Goal: Task Accomplishment & Management: Manage account settings

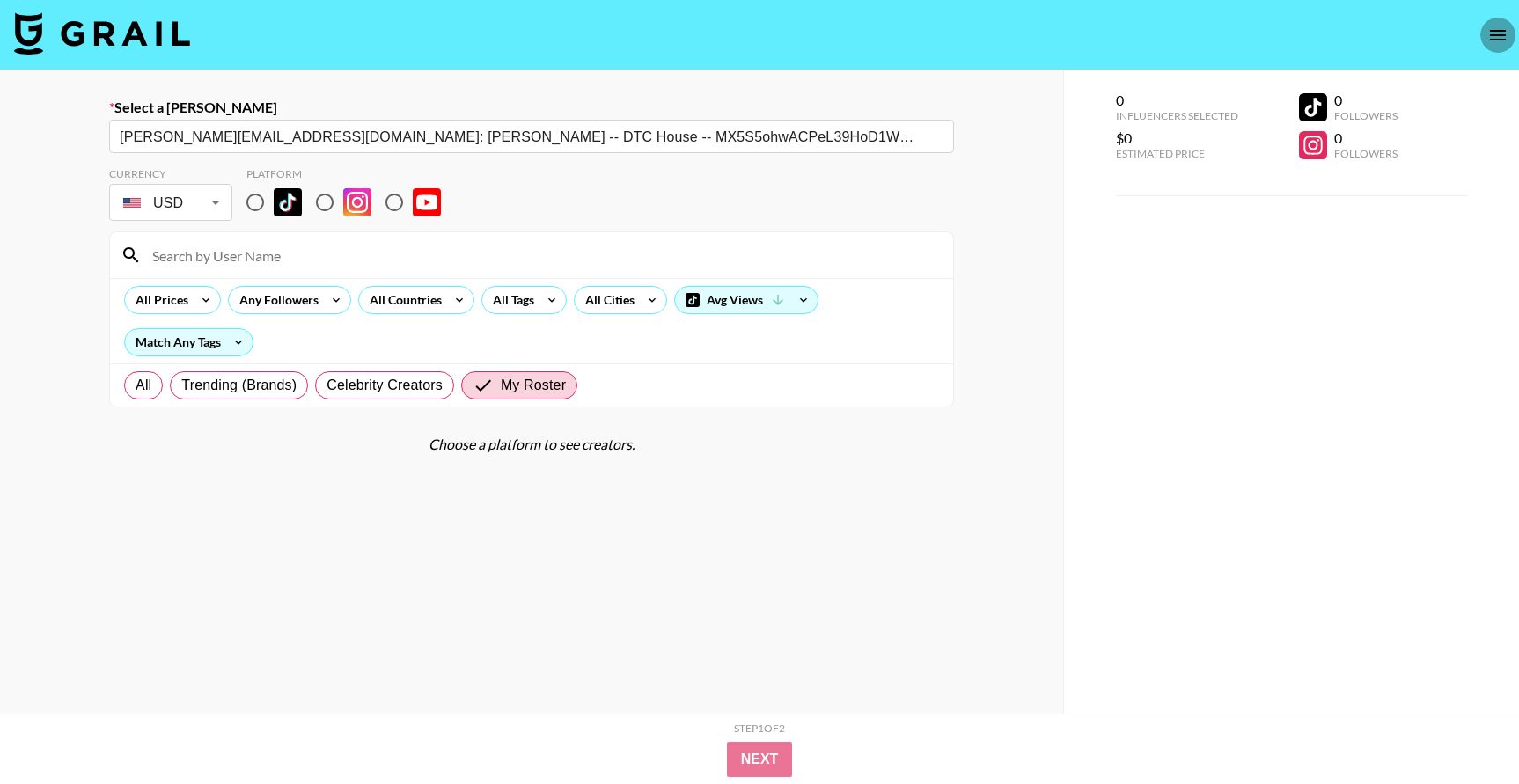
click at [1495, 32] on icon "open drawer" at bounding box center [1498, 36] width 21 height 21
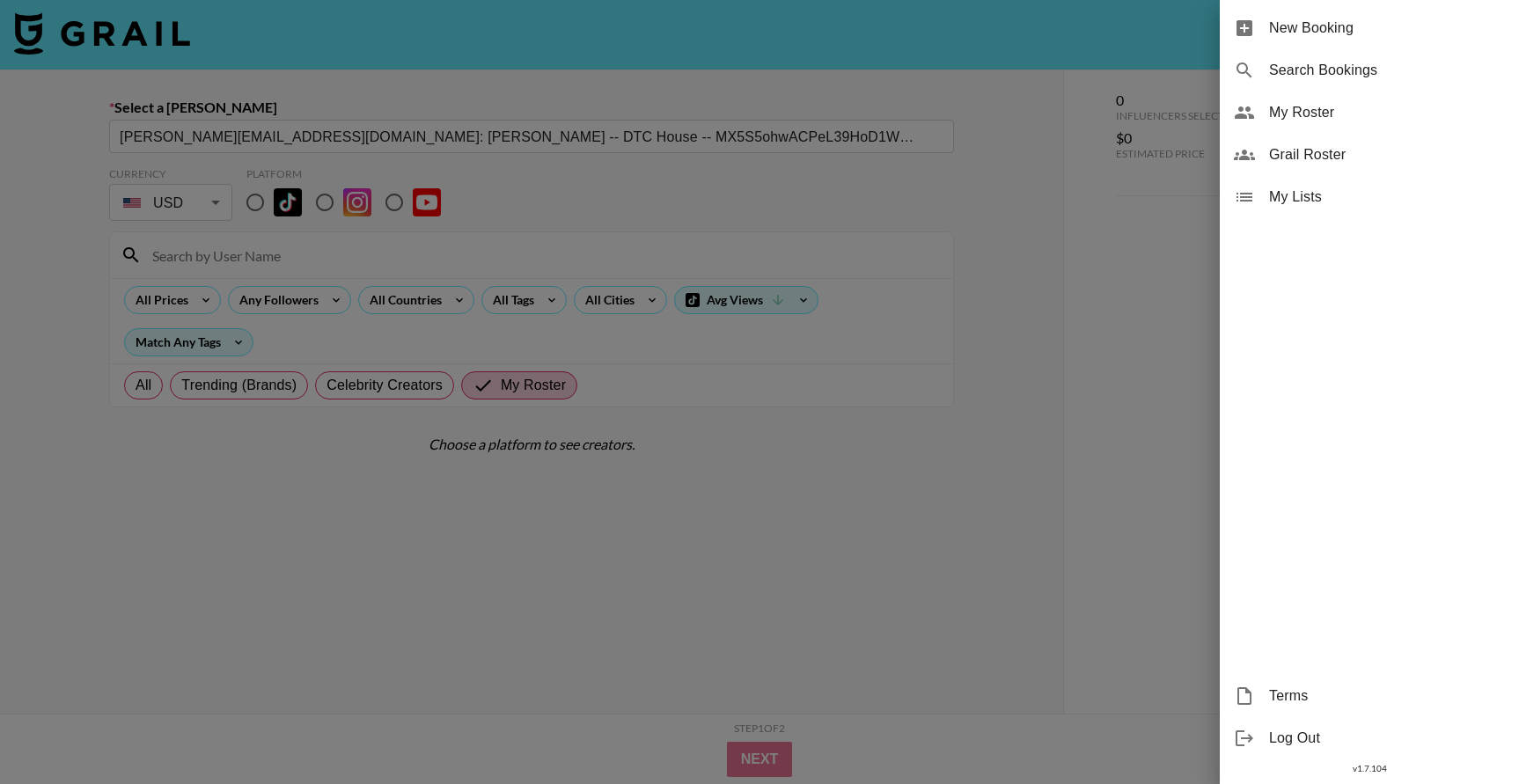
click at [836, 80] on div at bounding box center [759, 392] width 1519 height 784
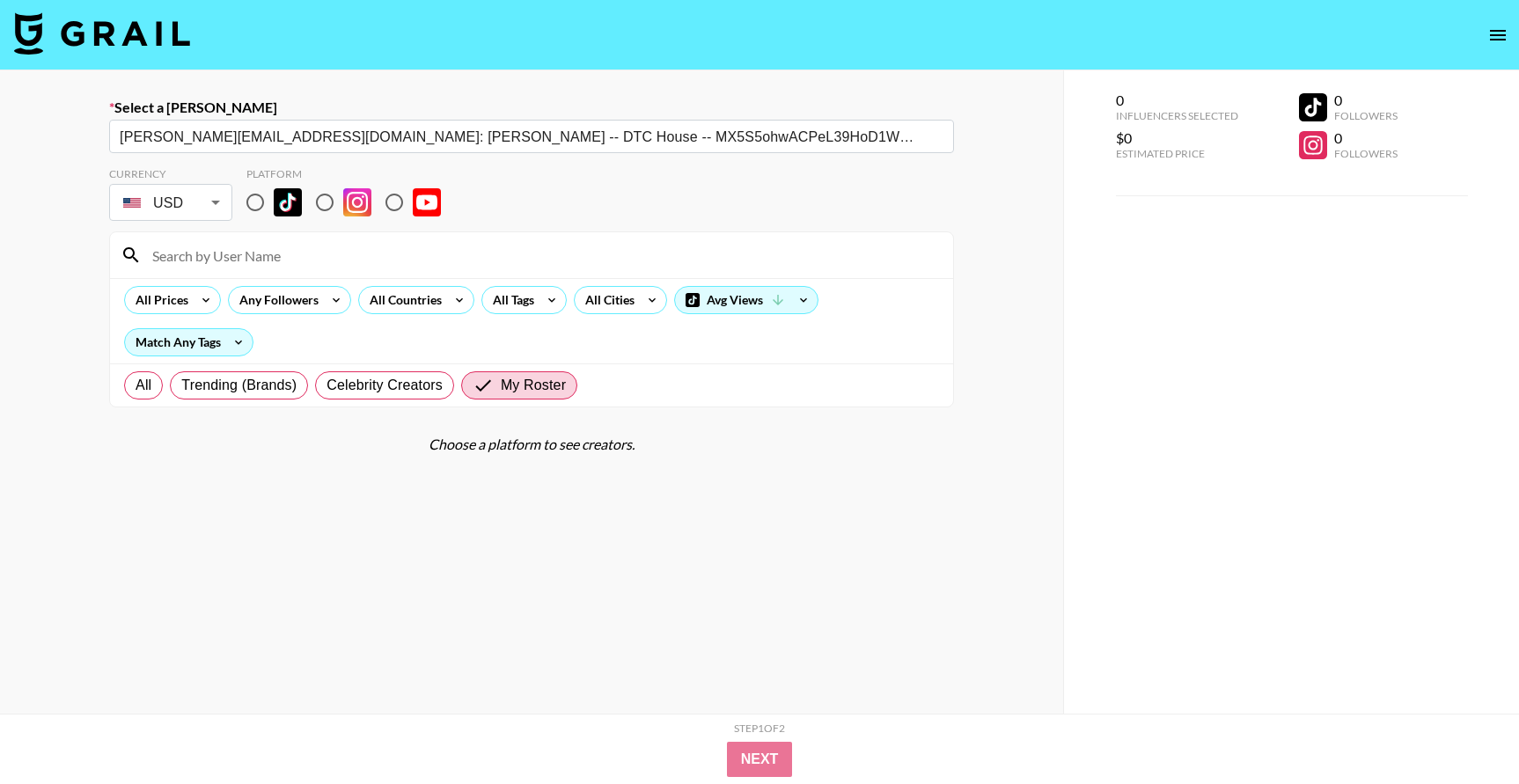
click at [123, 46] on img at bounding box center [102, 33] width 176 height 42
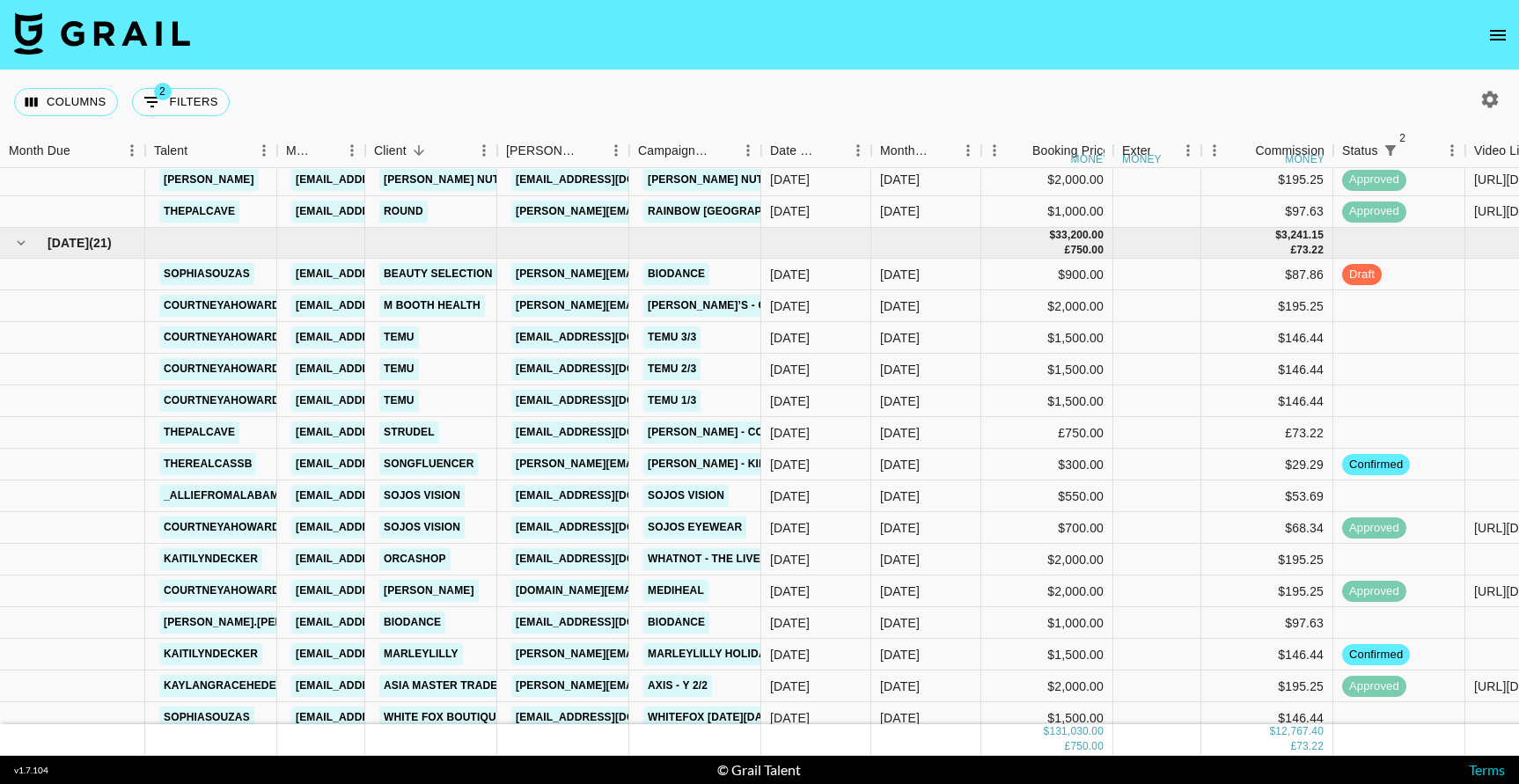
scroll to position [2305, 0]
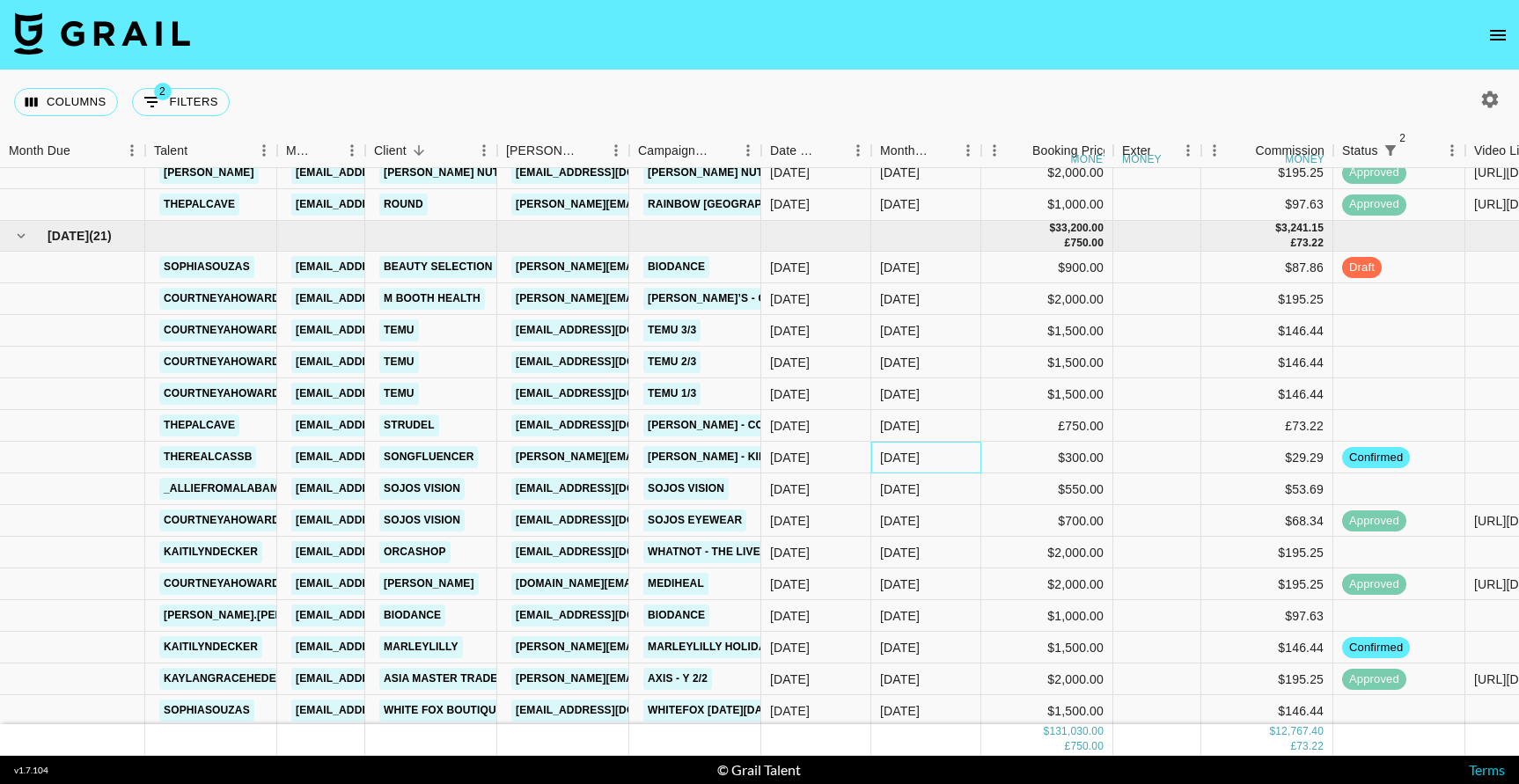
click at [941, 452] on div "[DATE]" at bounding box center [925, 457] width 110 height 31
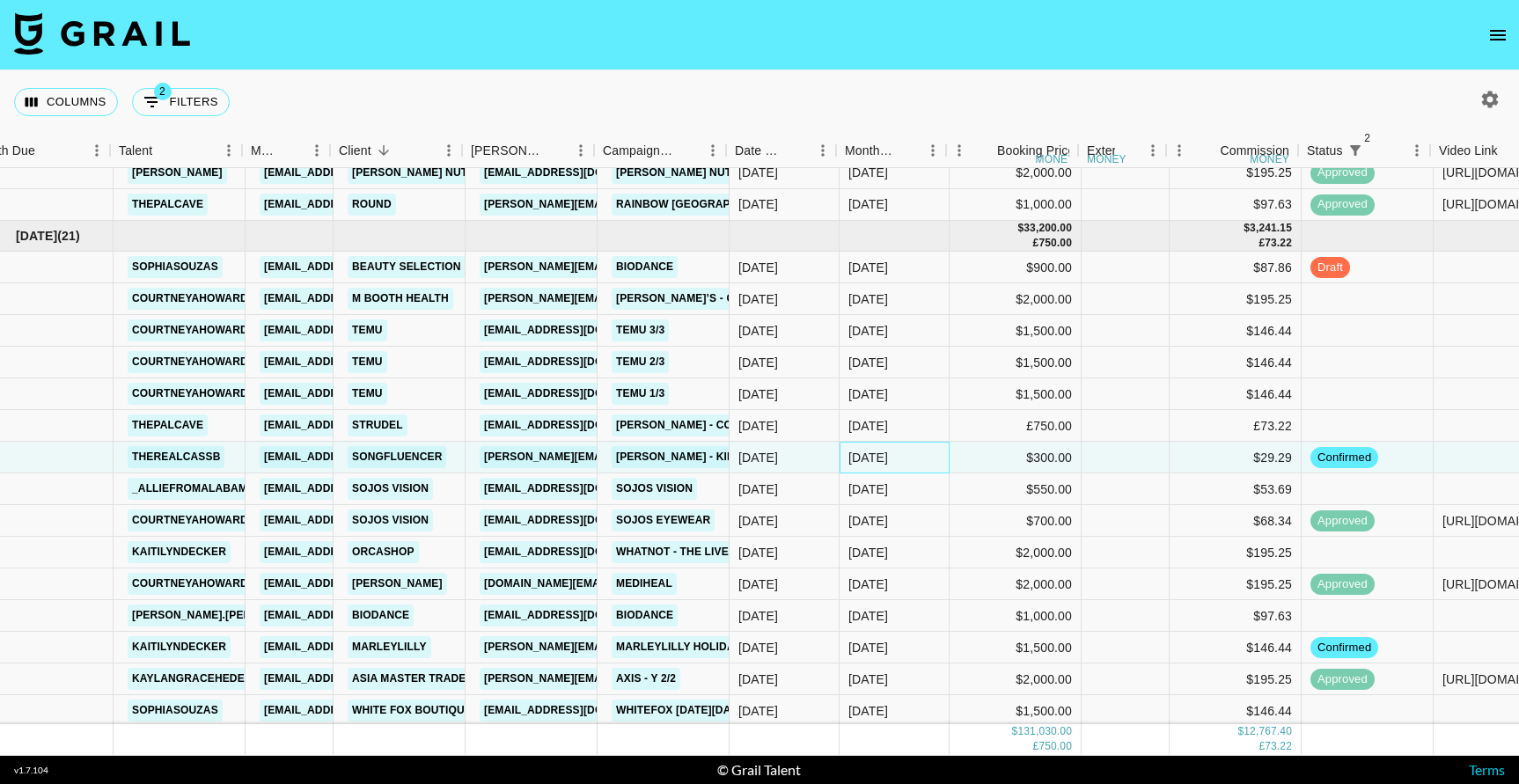
scroll to position [2305, 36]
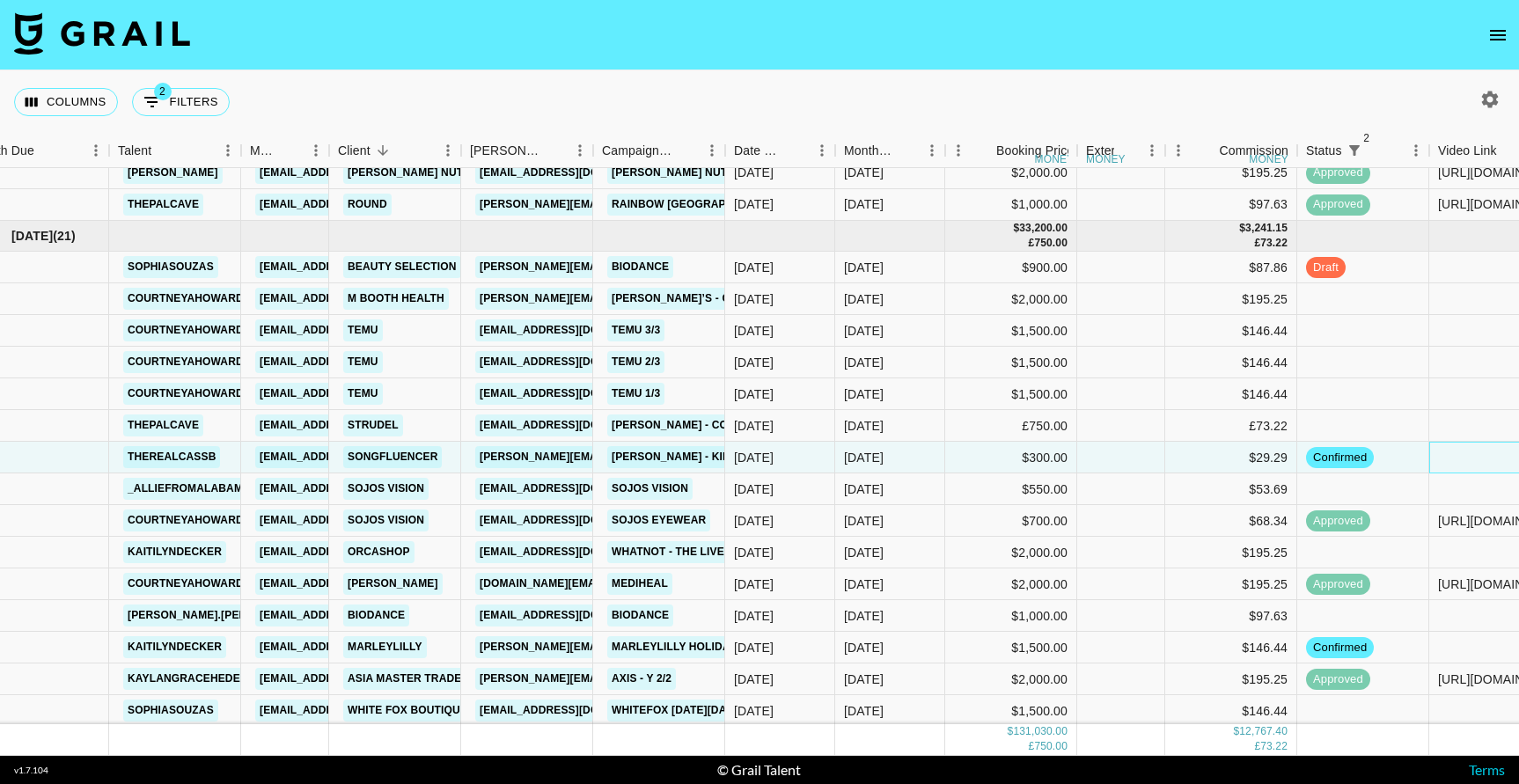
click at [1456, 458] on div at bounding box center [1495, 457] width 132 height 31
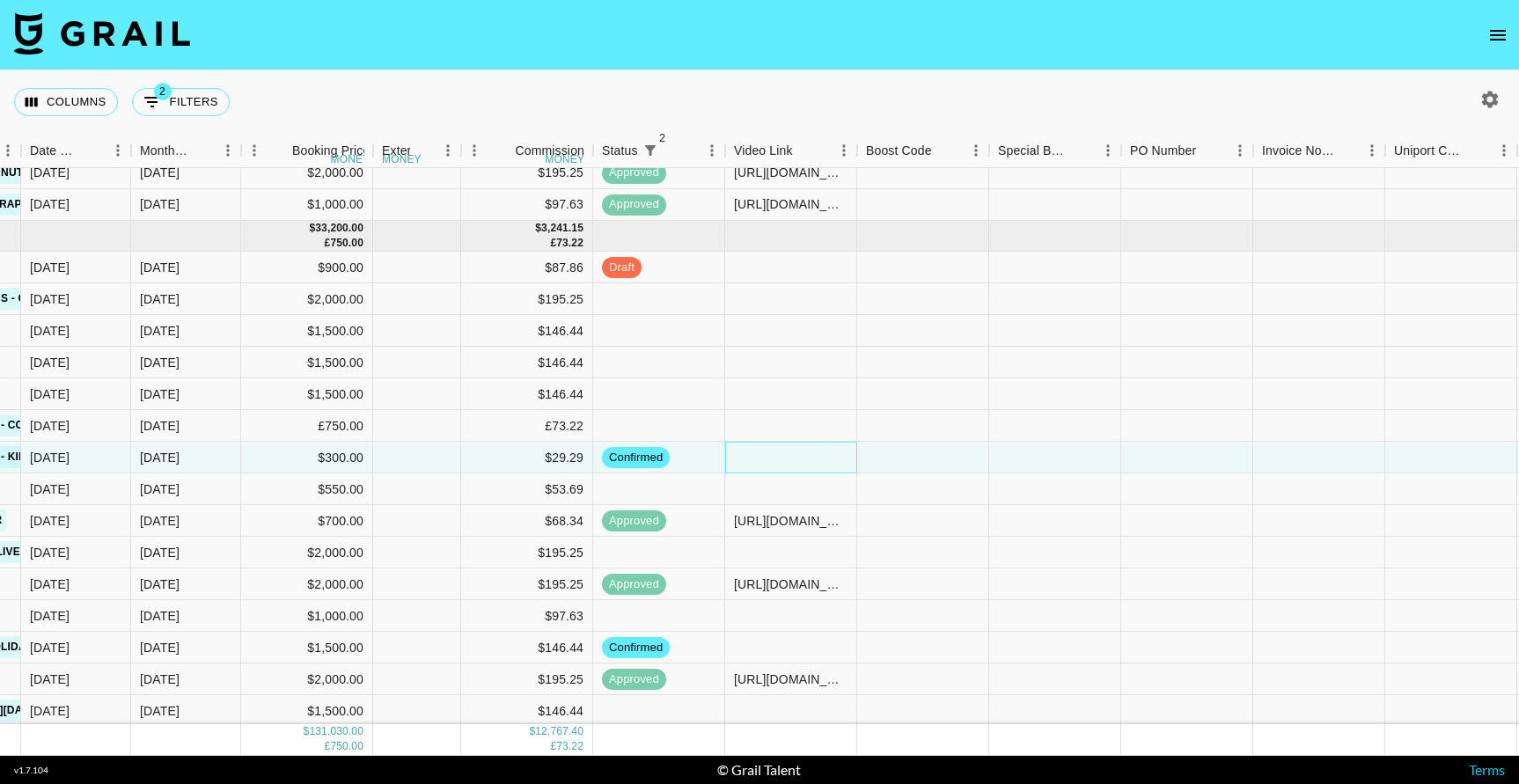
scroll to position [2305, 1337]
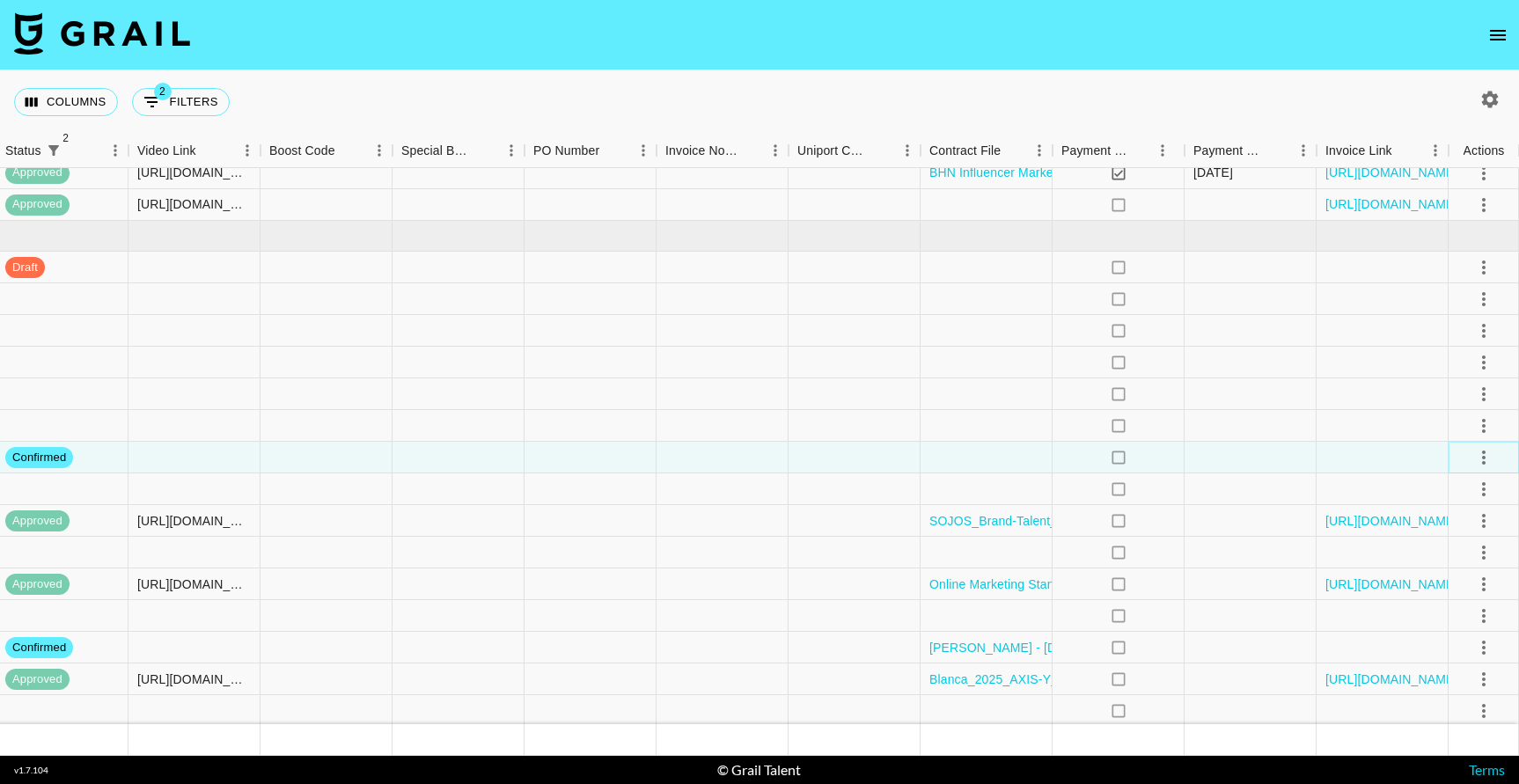
click at [1478, 455] on icon "select merge strategy" at bounding box center [1484, 458] width 21 height 21
click at [1465, 563] on li "Draft Created" at bounding box center [1462, 558] width 114 height 31
click at [992, 470] on div at bounding box center [986, 457] width 132 height 31
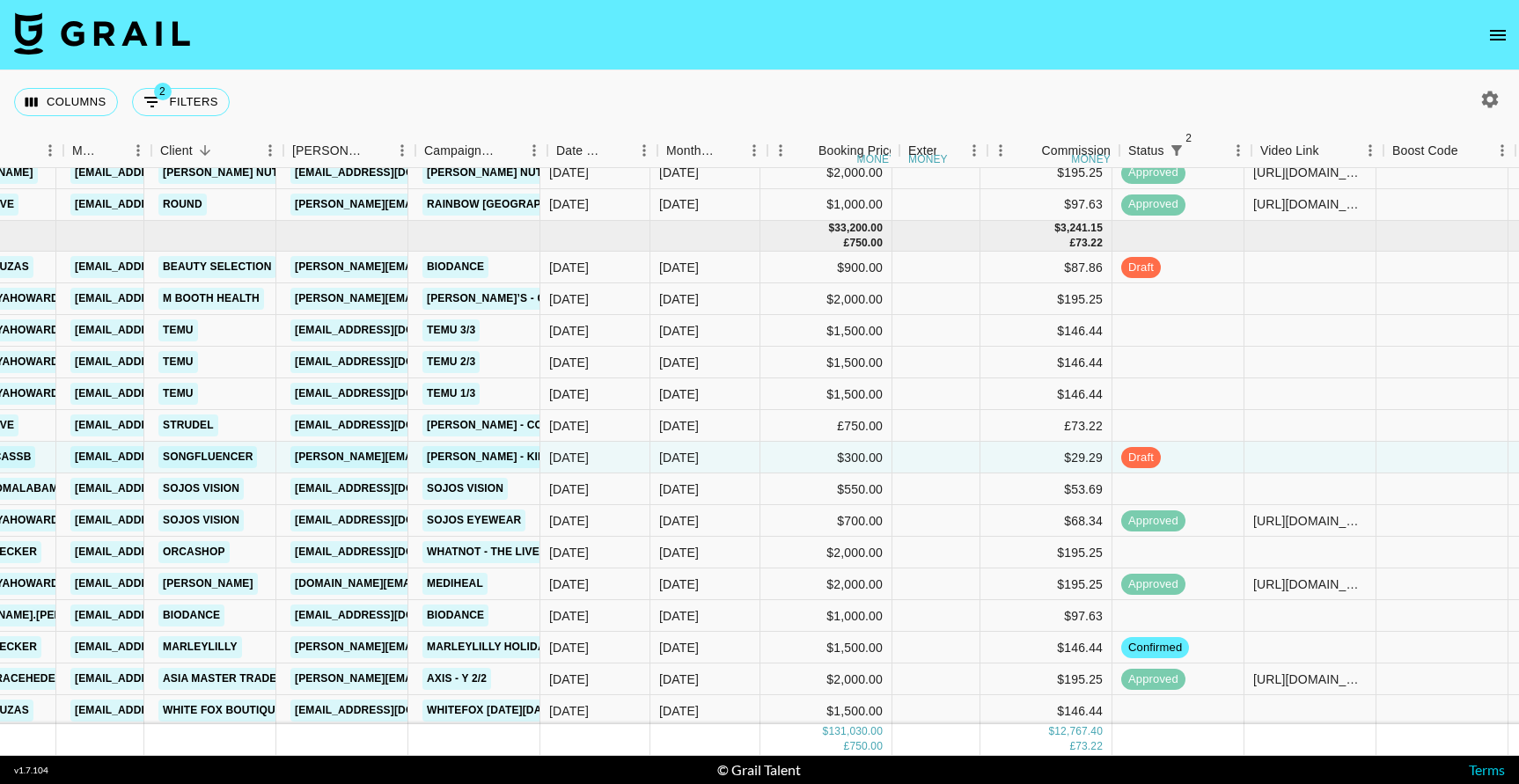
scroll to position [2305, 209]
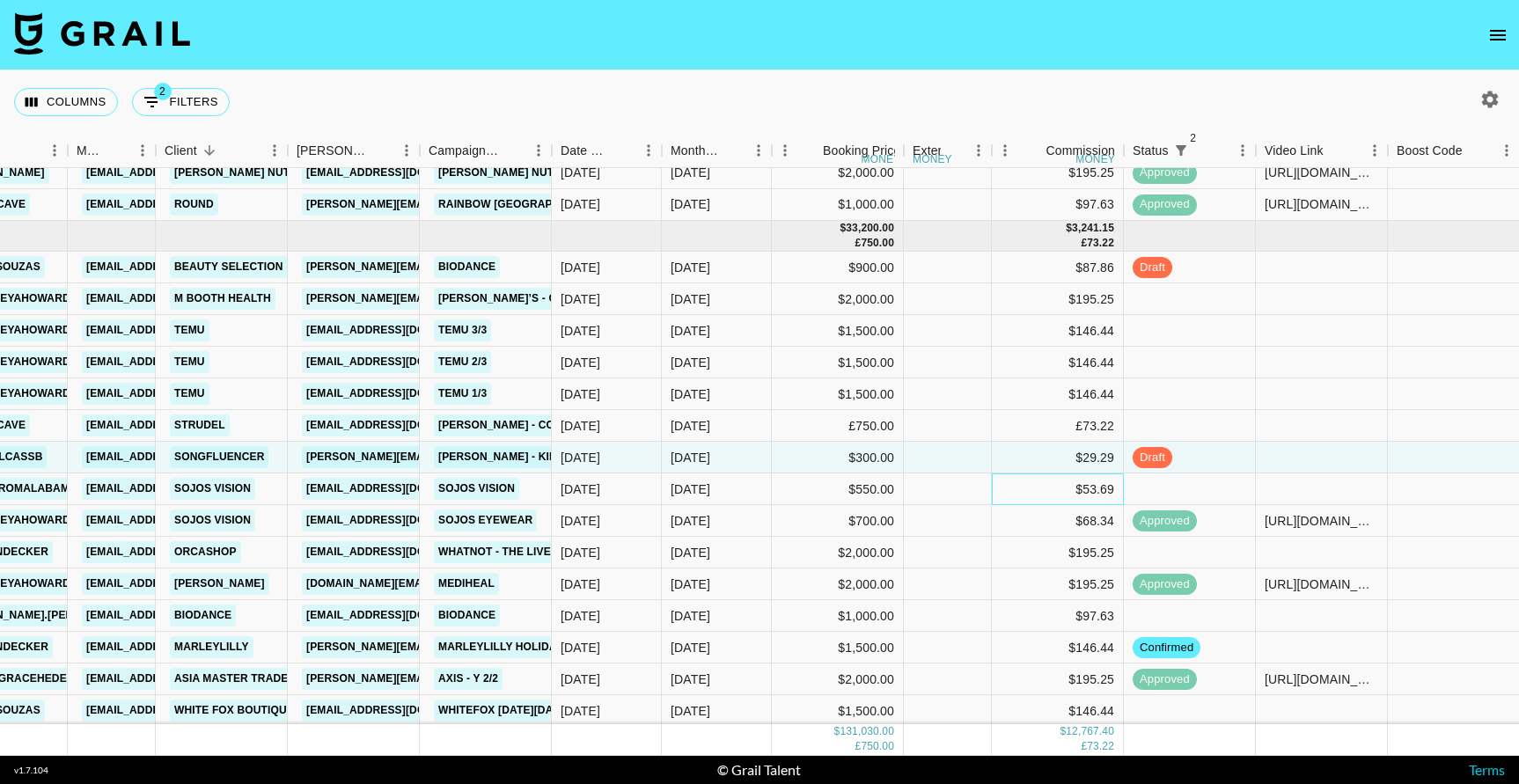
click at [1017, 485] on div "$53.69" at bounding box center [1058, 489] width 132 height 31
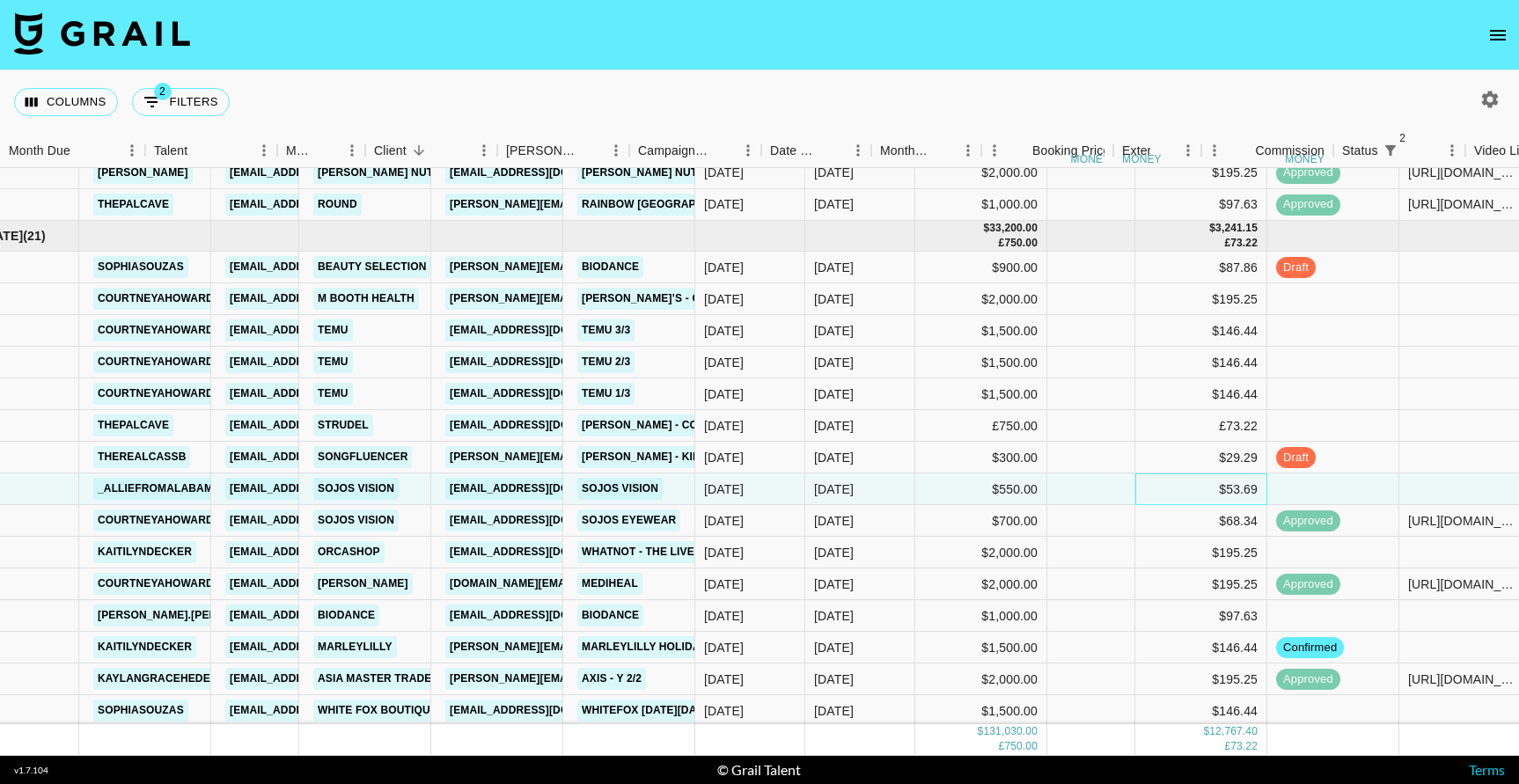
scroll to position [2305, 0]
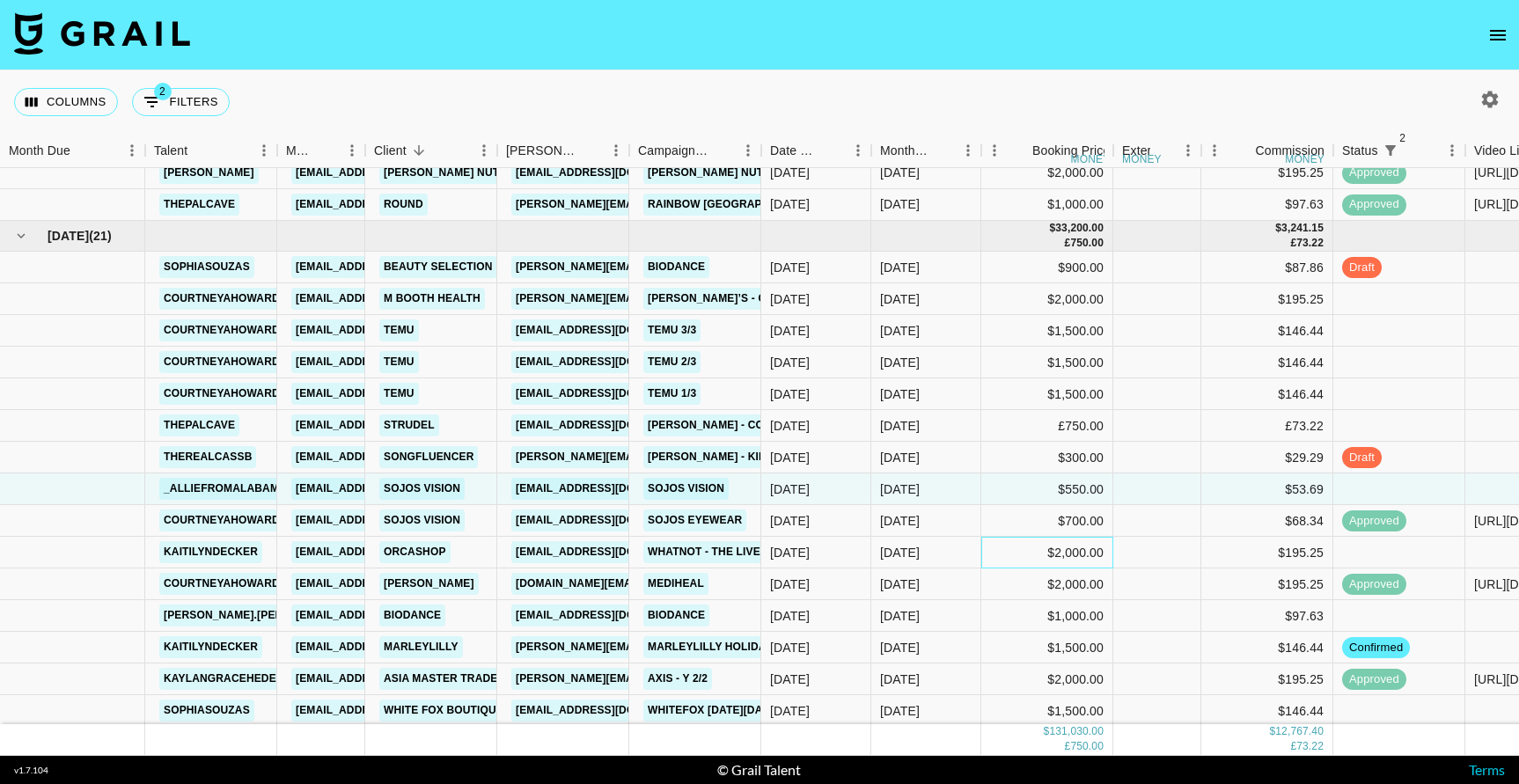
click at [1011, 548] on div "$2,000.00" at bounding box center [1047, 552] width 132 height 31
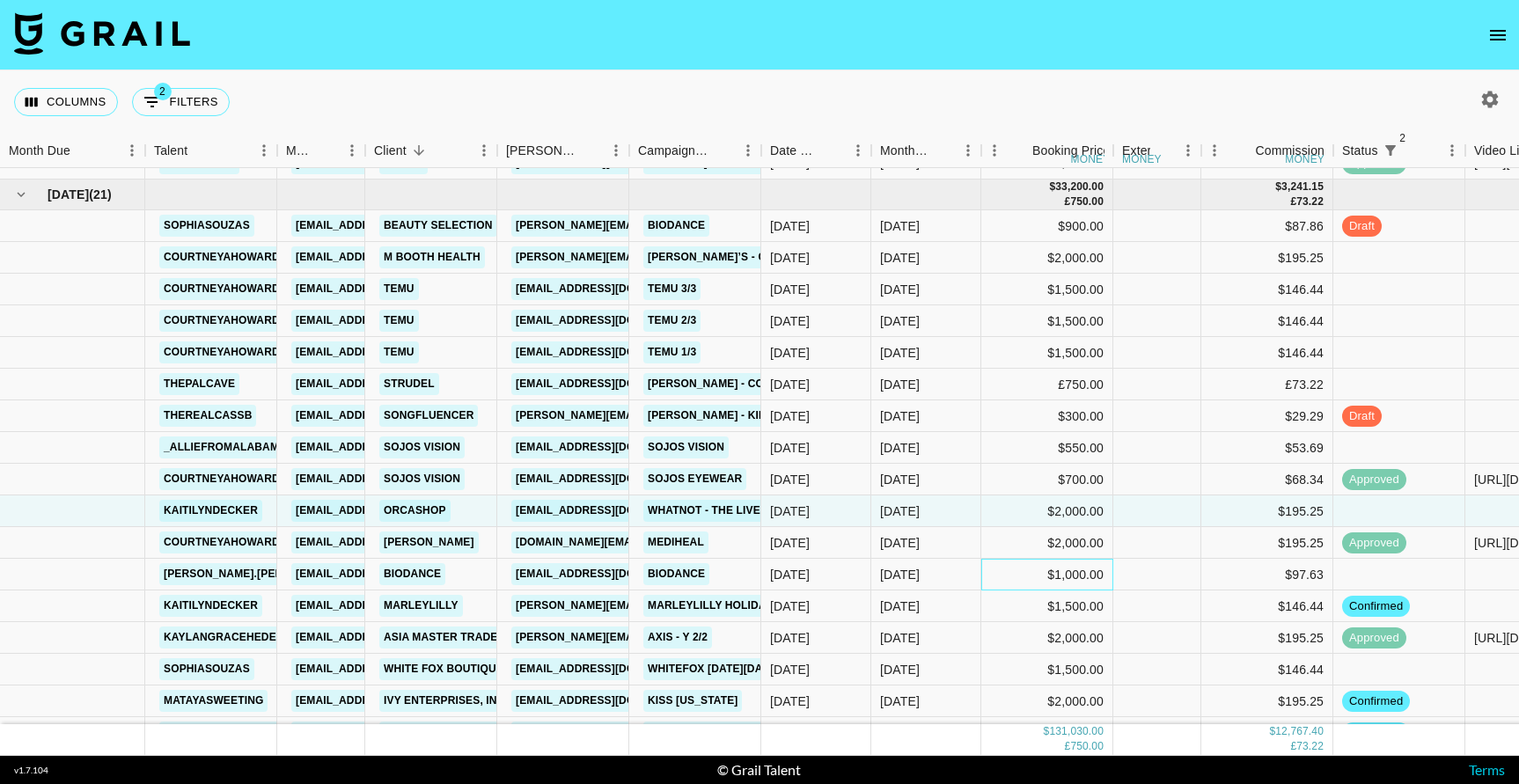
click at [1009, 581] on div "$1,000.00" at bounding box center [1047, 574] width 132 height 31
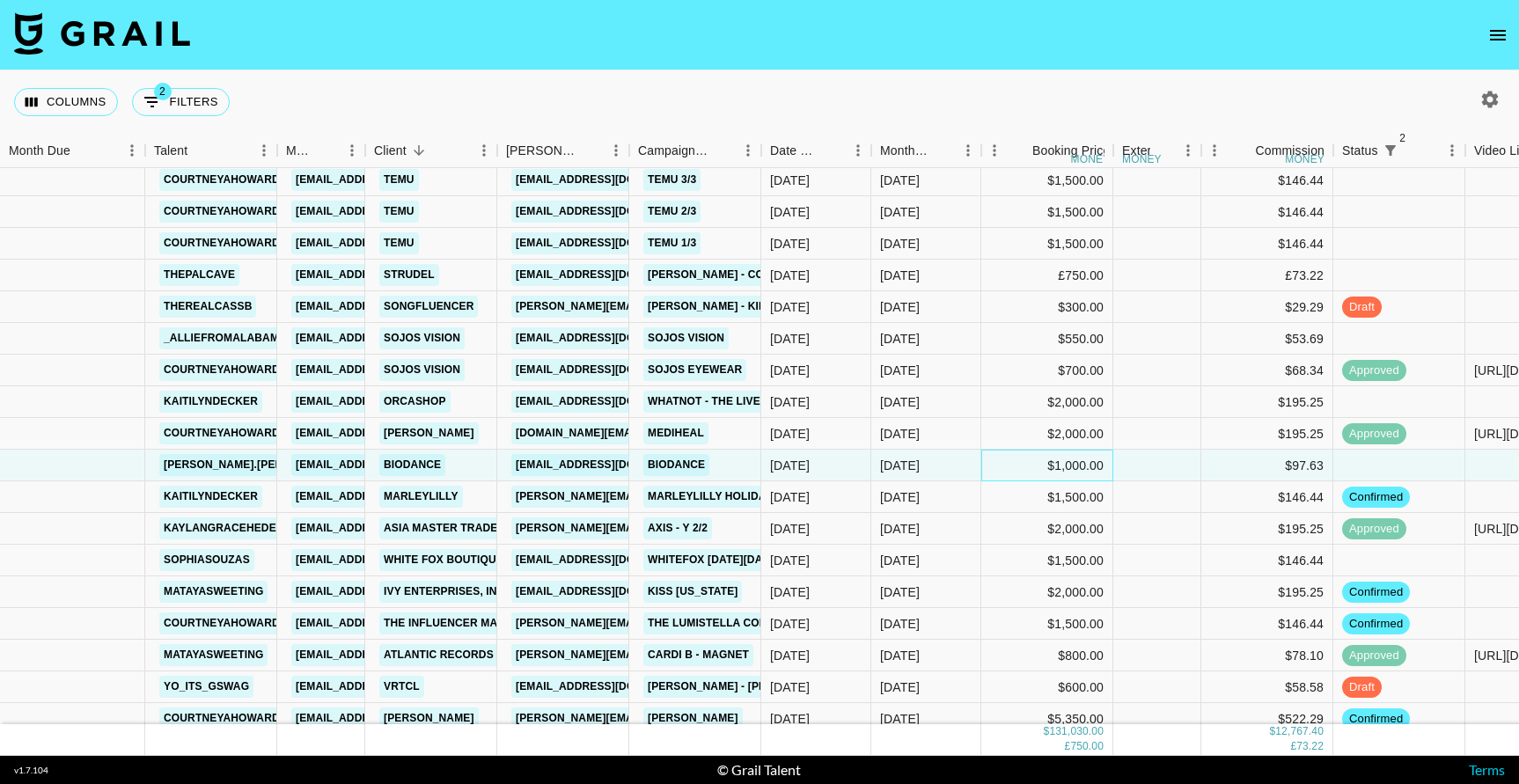
scroll to position [2459, 0]
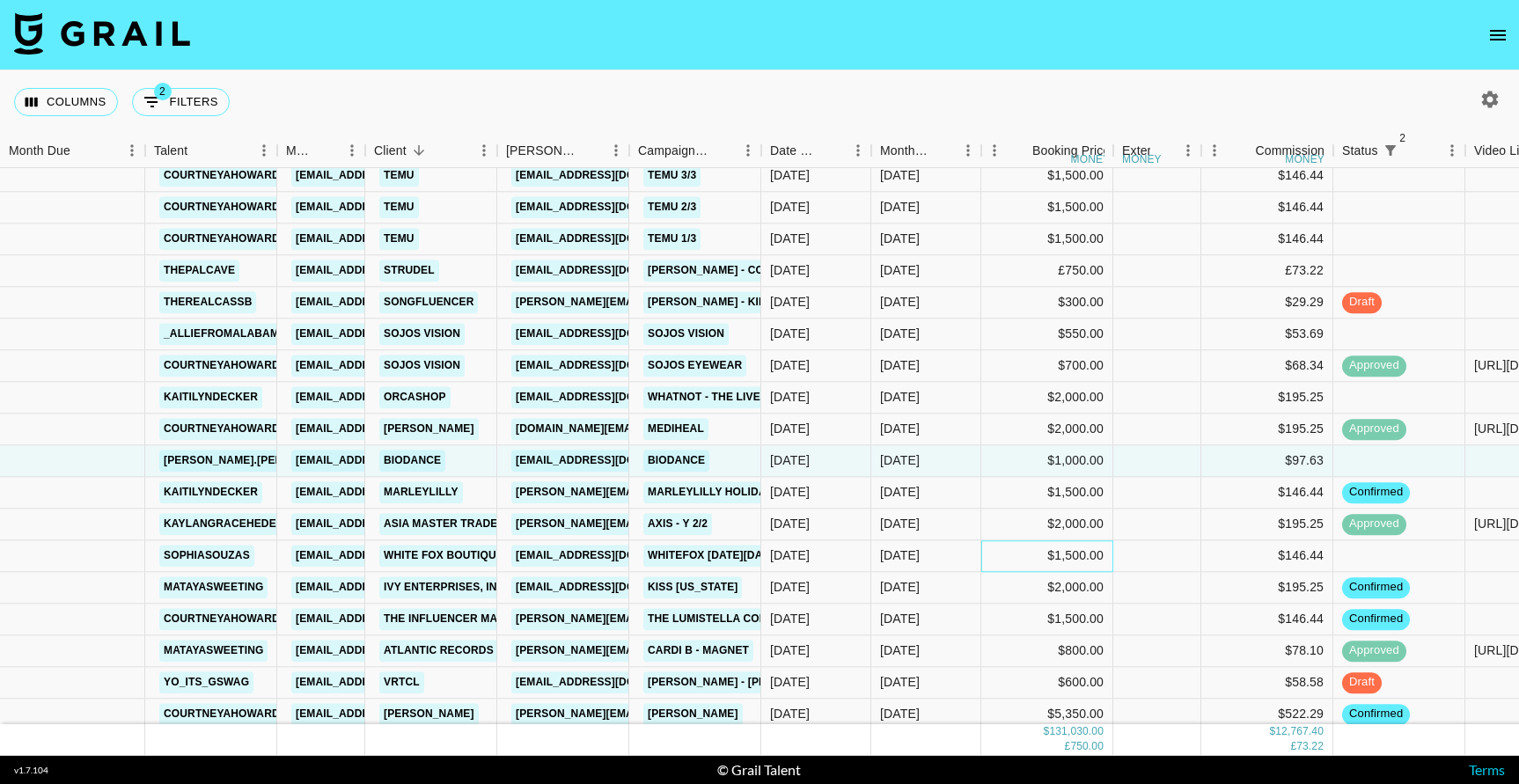
click at [1017, 560] on div "$1,500.00" at bounding box center [1047, 555] width 132 height 31
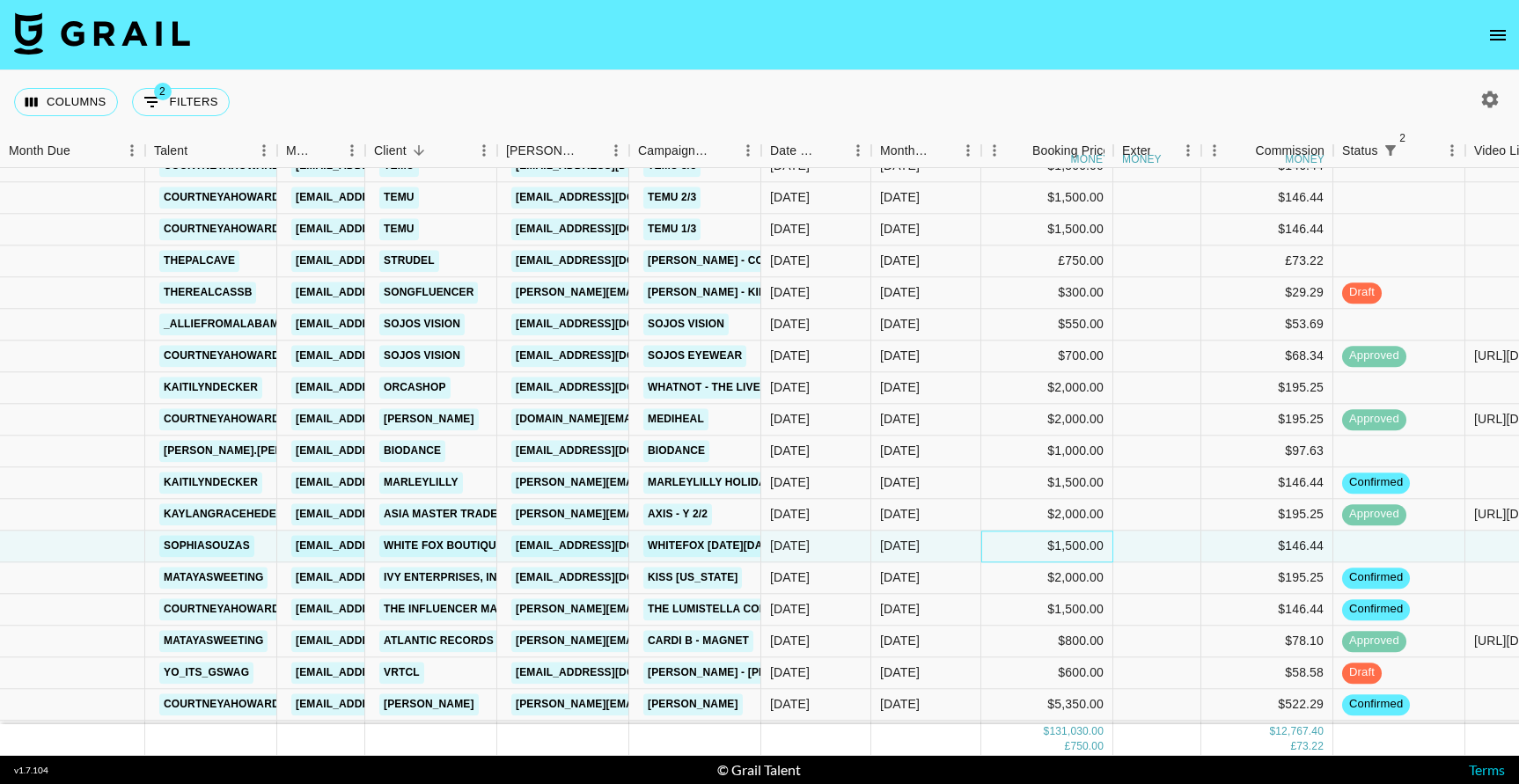
scroll to position [2474, 0]
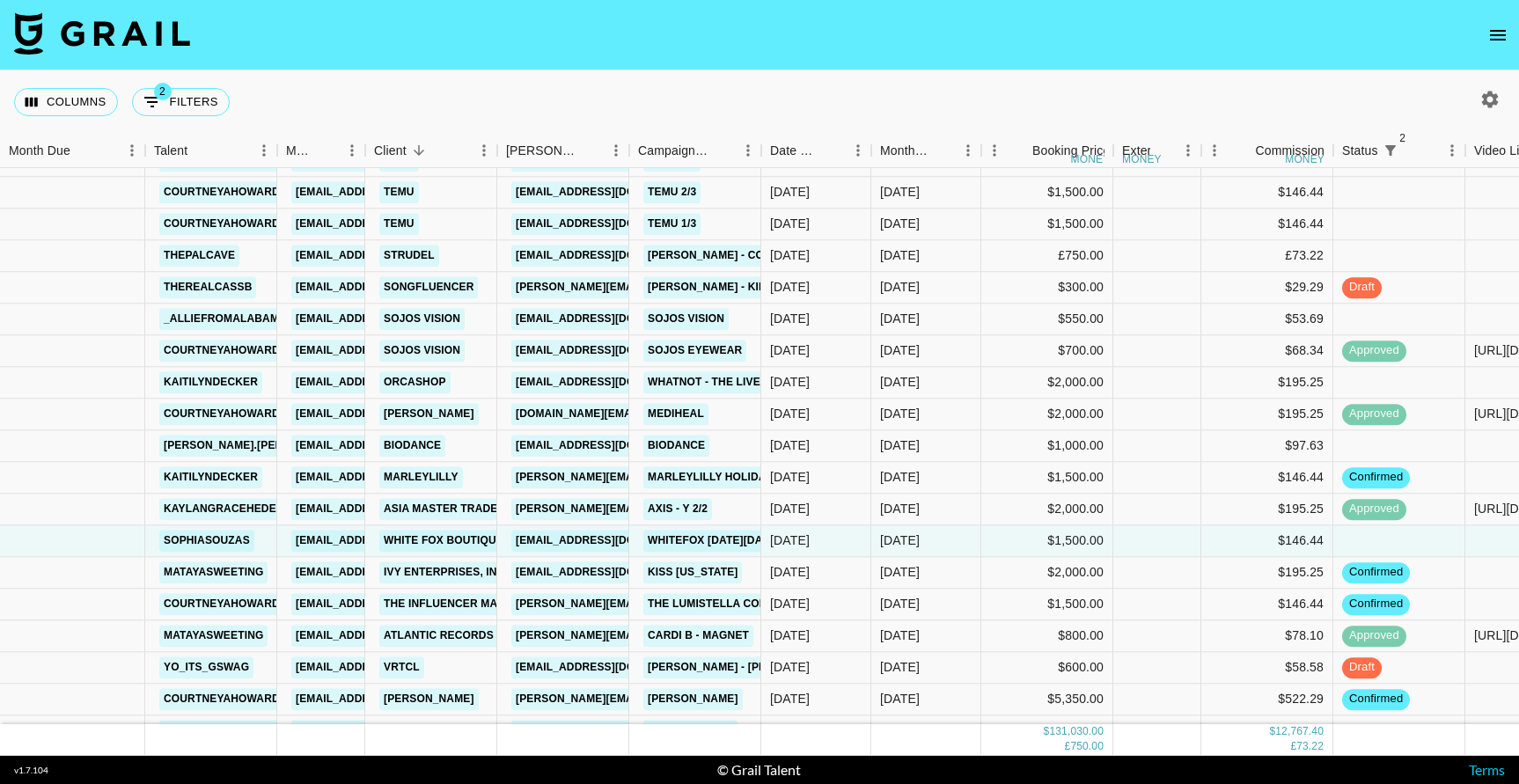
click at [1492, 27] on icon "open drawer" at bounding box center [1498, 36] width 21 height 21
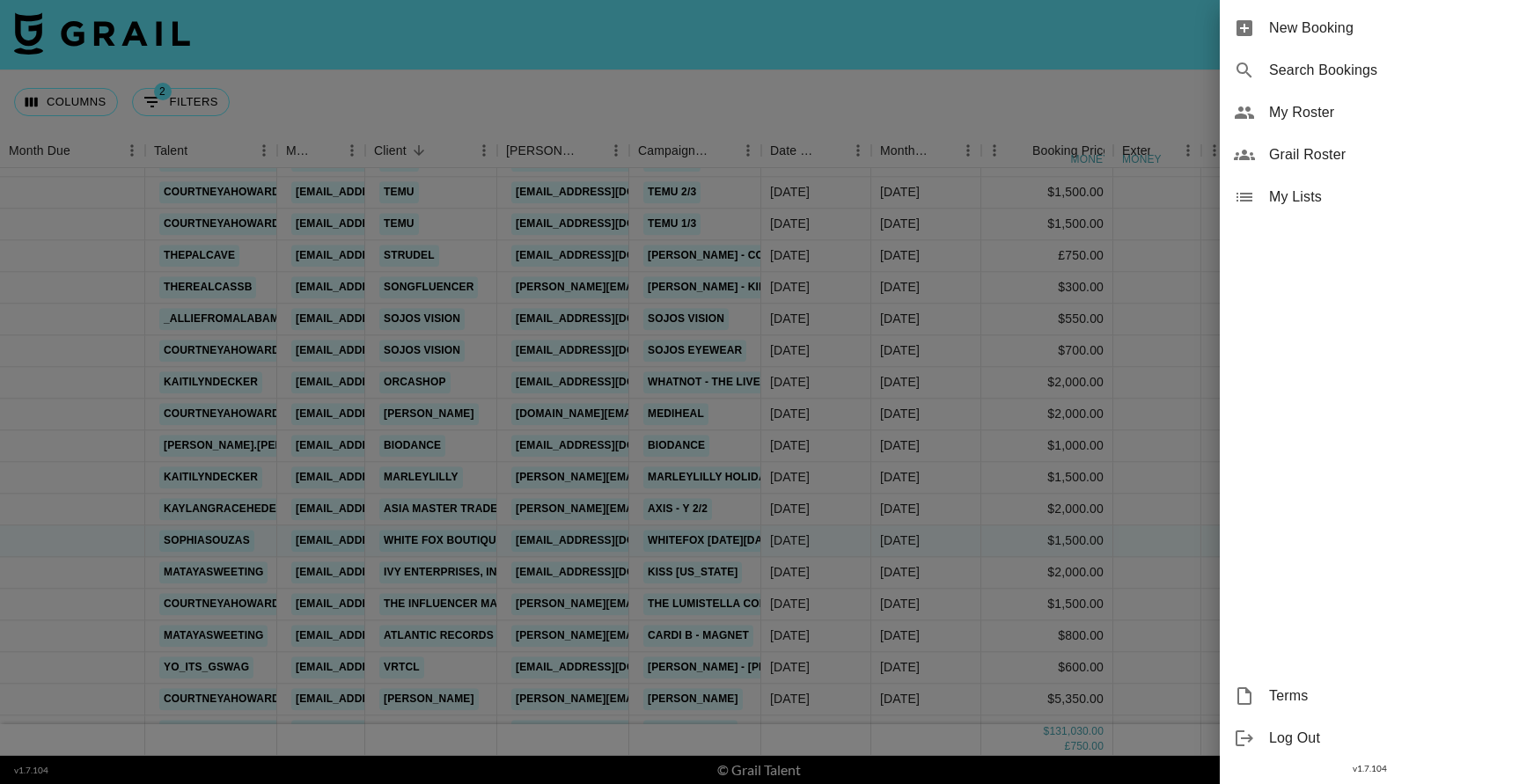
click at [1371, 18] on span "New Booking" at bounding box center [1387, 29] width 236 height 21
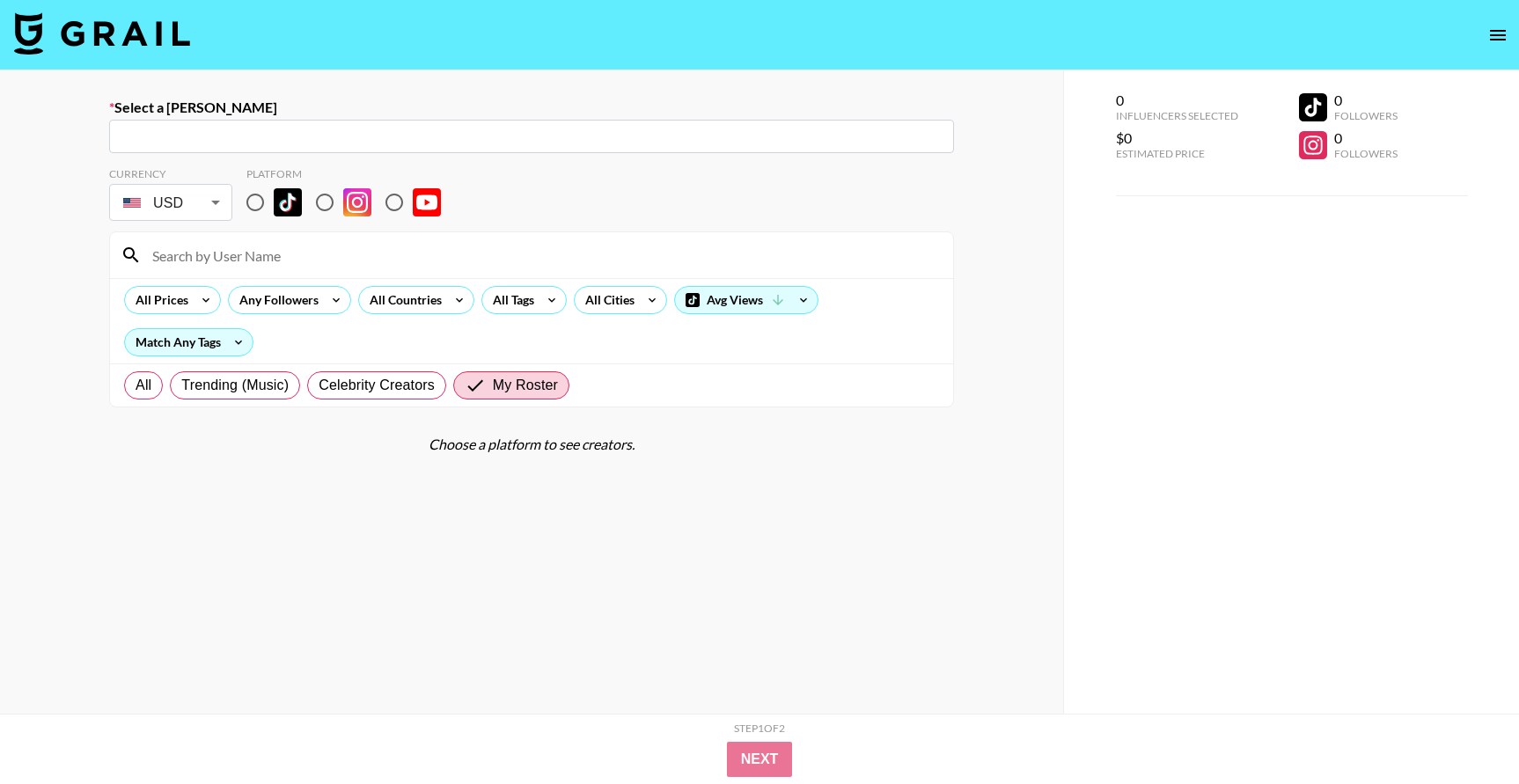
click at [723, 130] on input "text" at bounding box center [531, 137] width 823 height 21
paste input "[EMAIL_ADDRESS][DOMAIN_NAME]"
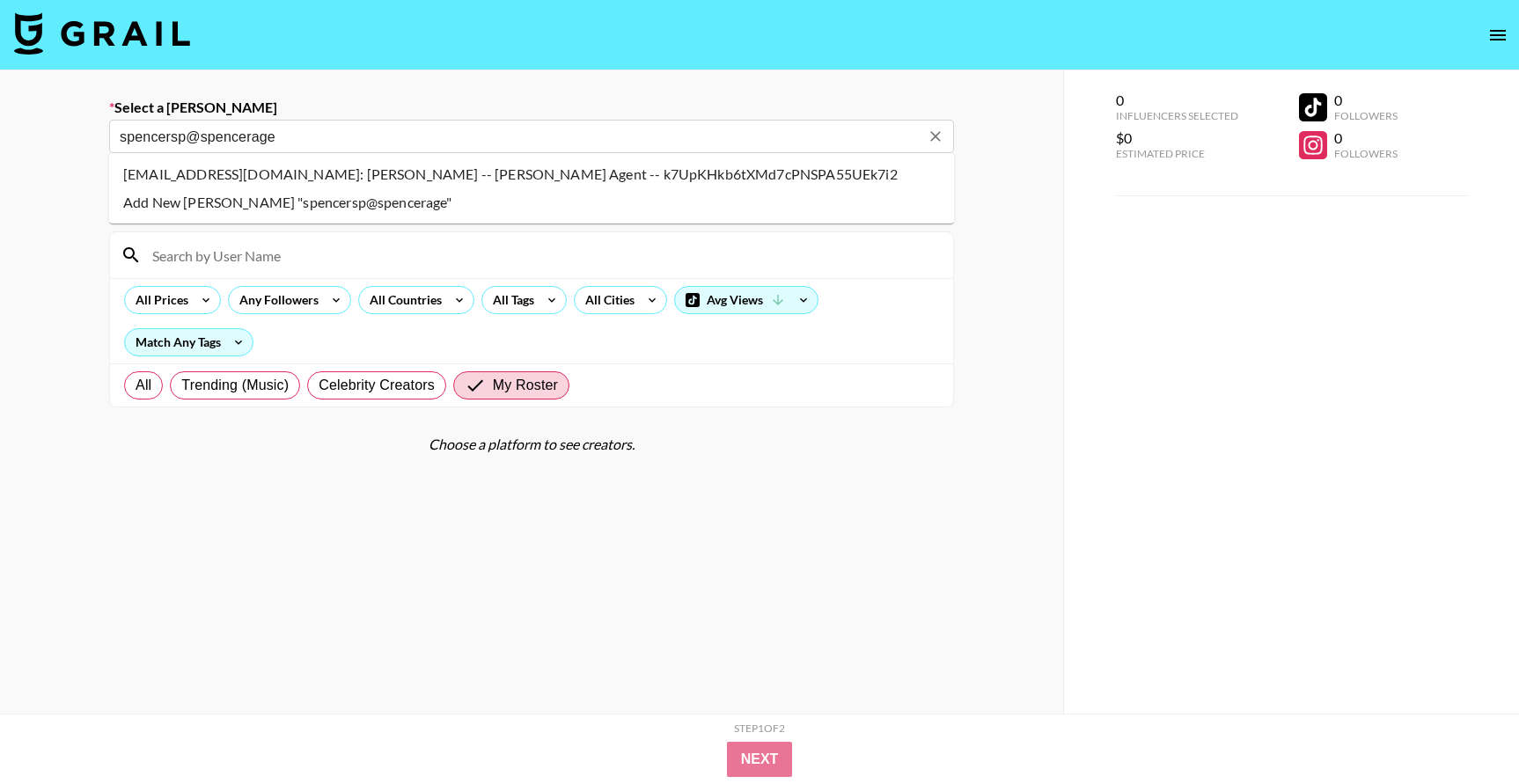
click at [532, 184] on li "[EMAIL_ADDRESS][DOMAIN_NAME]: [PERSON_NAME] -- [PERSON_NAME] Agent -- k7UpKHkb6…" at bounding box center [531, 173] width 845 height 28
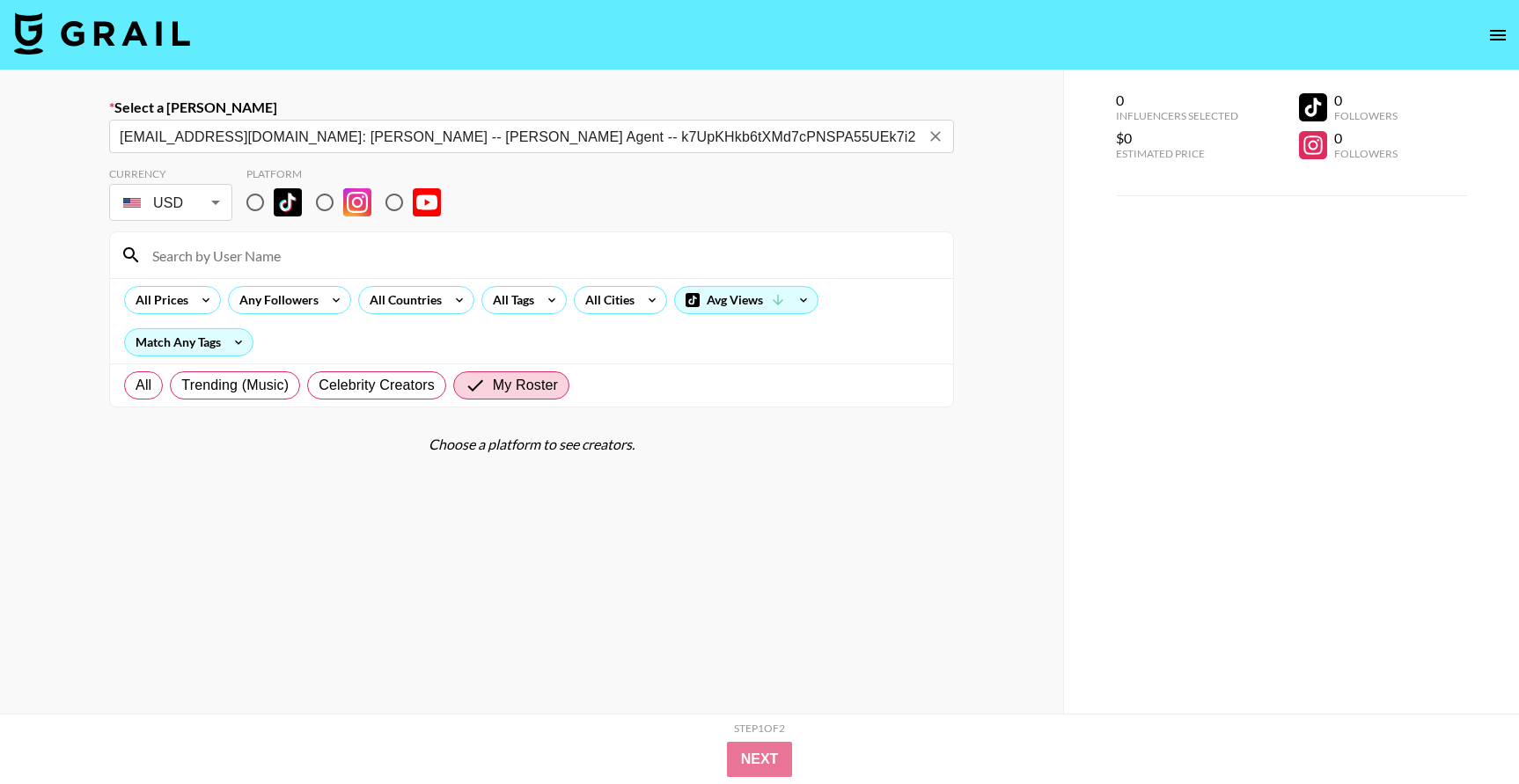
type input "[EMAIL_ADDRESS][DOMAIN_NAME]: [PERSON_NAME] -- [PERSON_NAME] Agent -- k7UpKHkb6…"
click at [148, 36] on img at bounding box center [102, 33] width 176 height 42
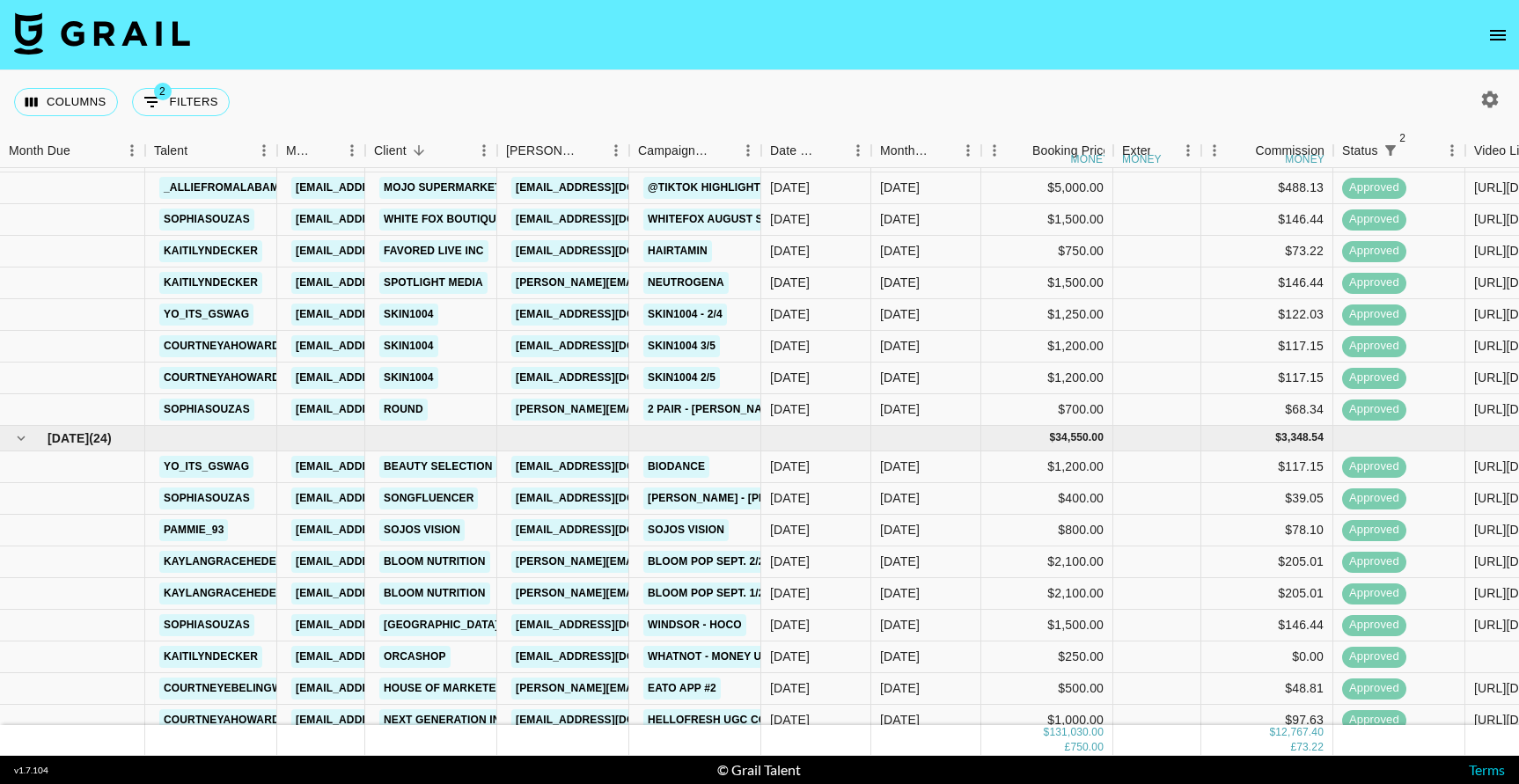
scroll to position [1340, 0]
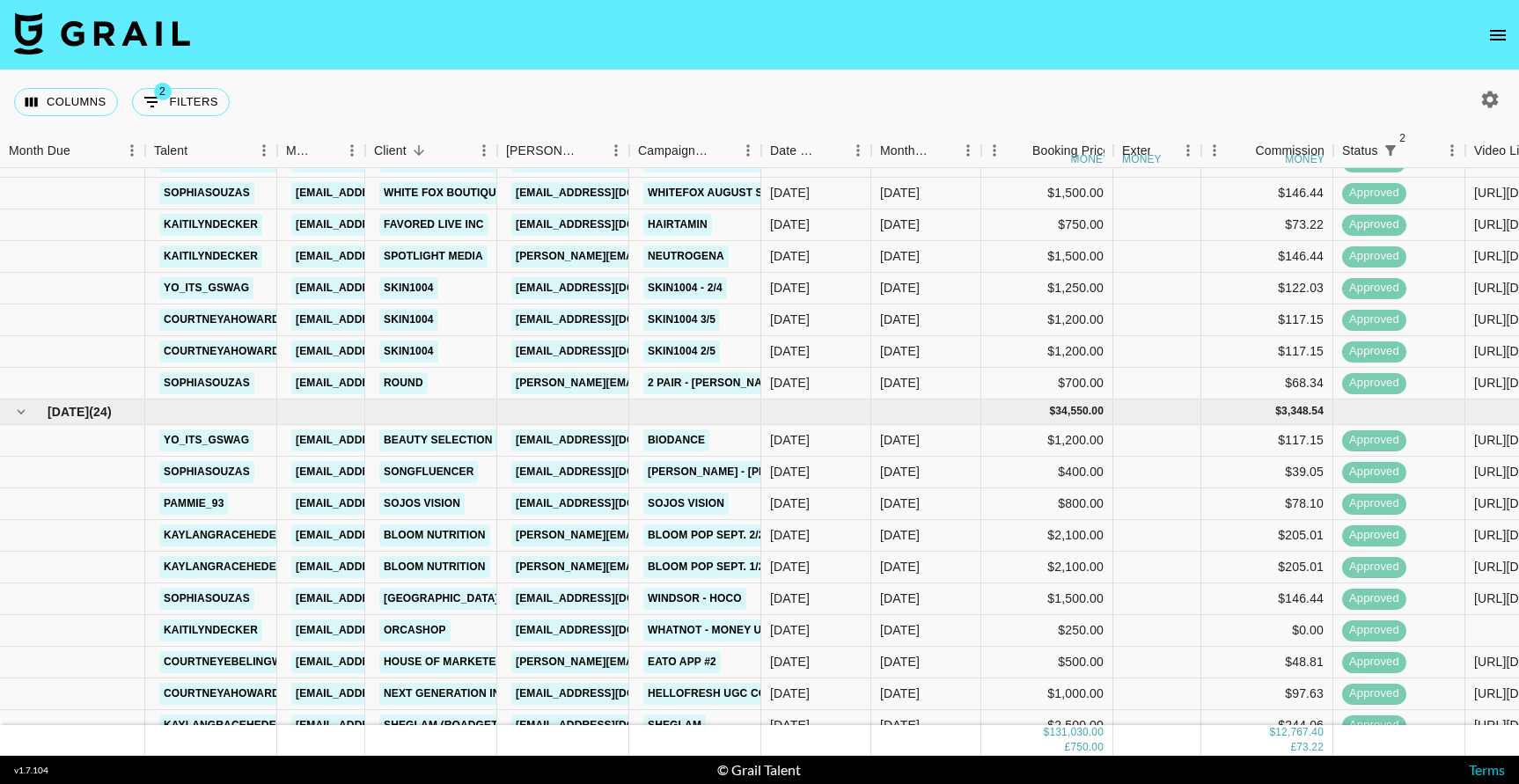
click at [1492, 95] on icon "button" at bounding box center [1489, 98] width 17 height 17
select select "[DATE]"
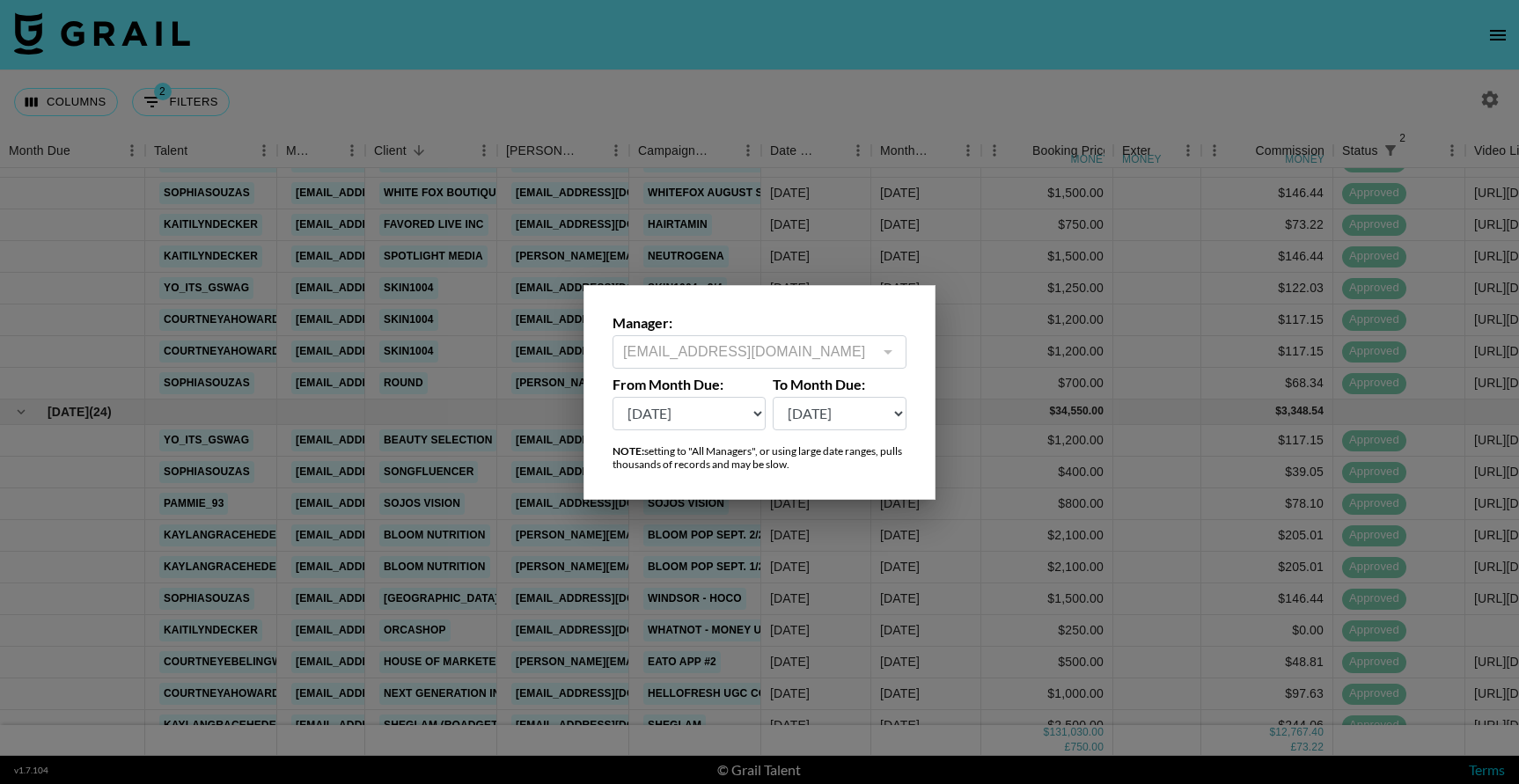
click at [1492, 95] on div at bounding box center [759, 392] width 1519 height 784
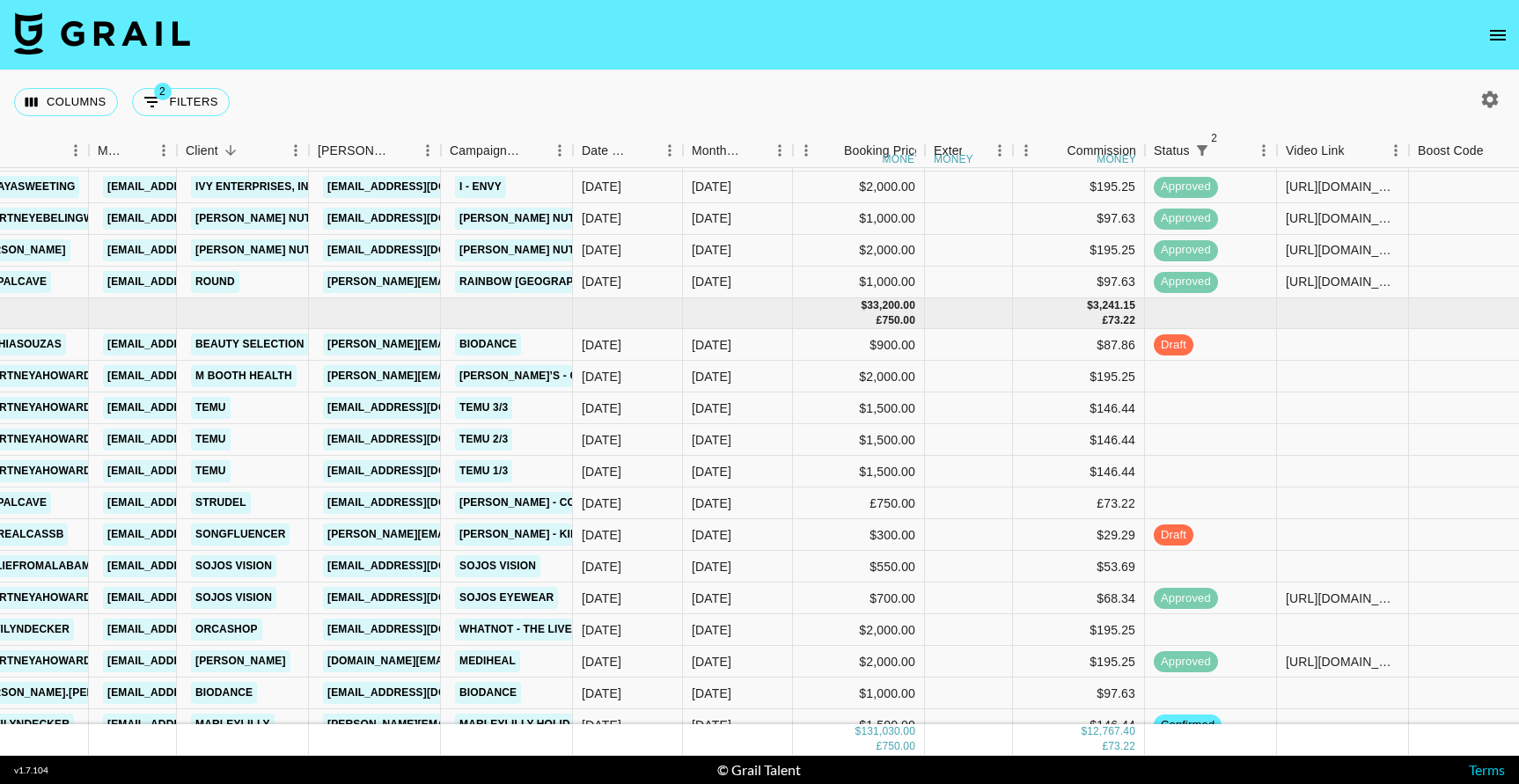
scroll to position [2229, 189]
click at [1046, 377] on div "$195.25" at bounding box center [1079, 375] width 132 height 31
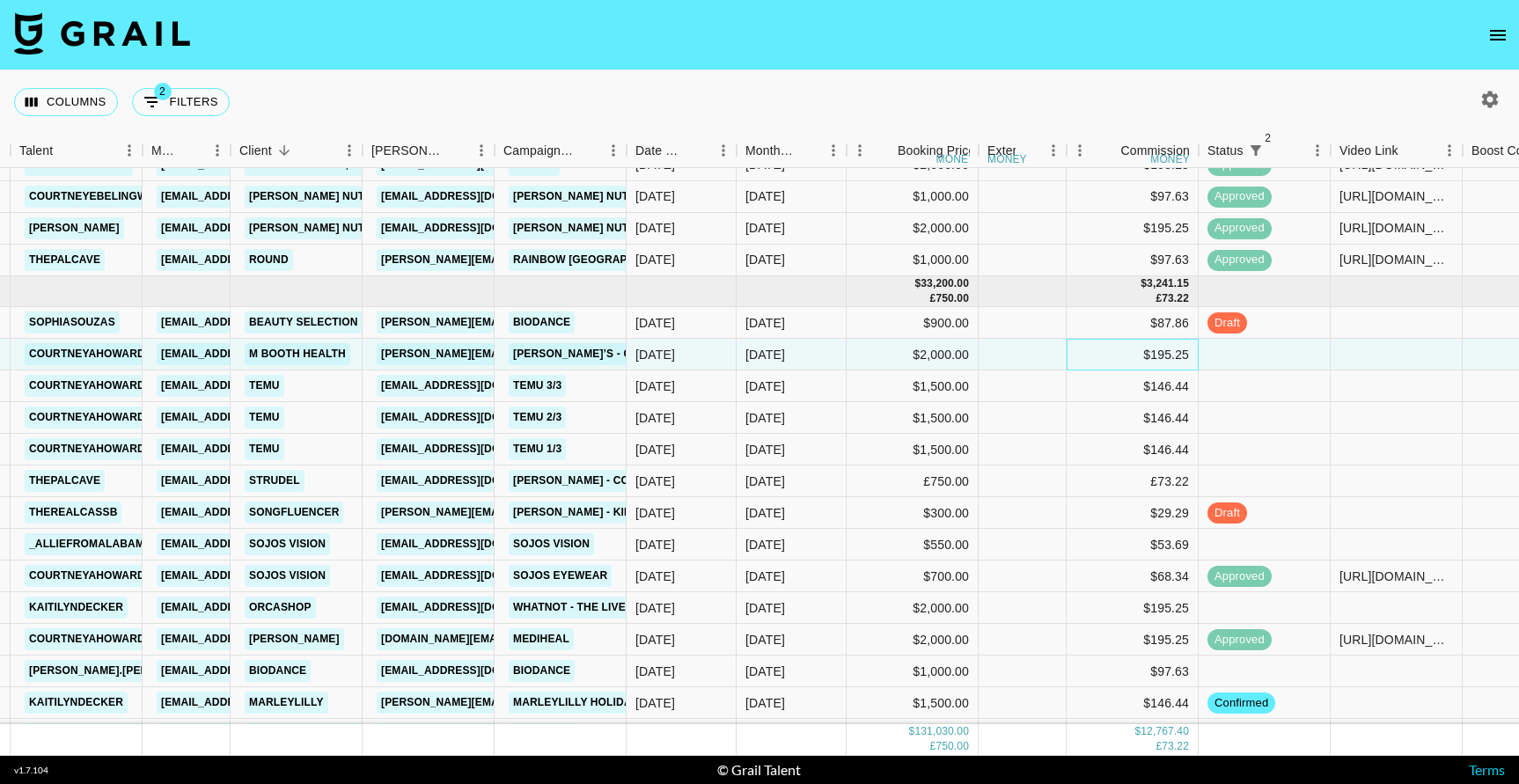
scroll to position [2255, 135]
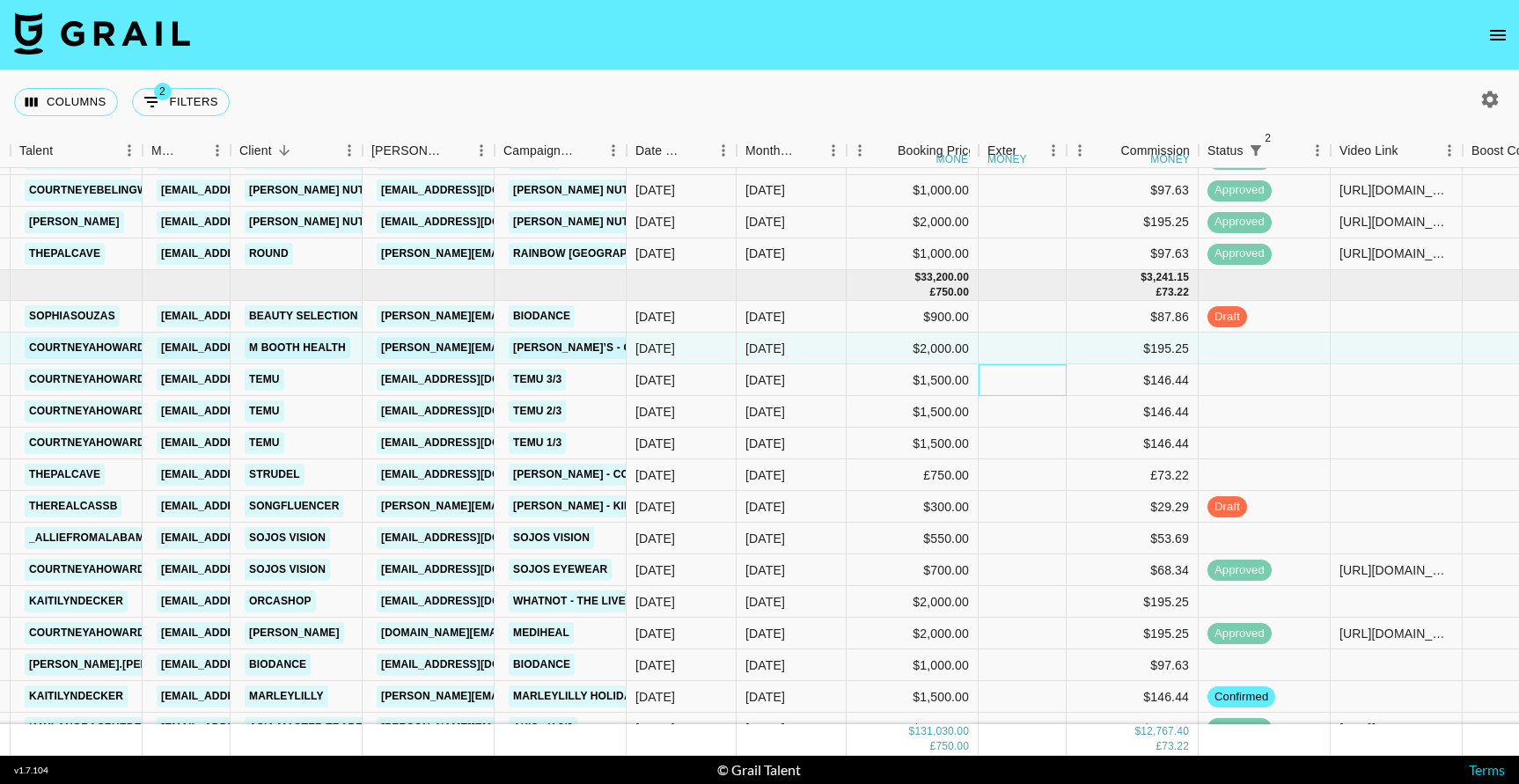
click at [1046, 376] on div at bounding box center [1022, 379] width 88 height 31
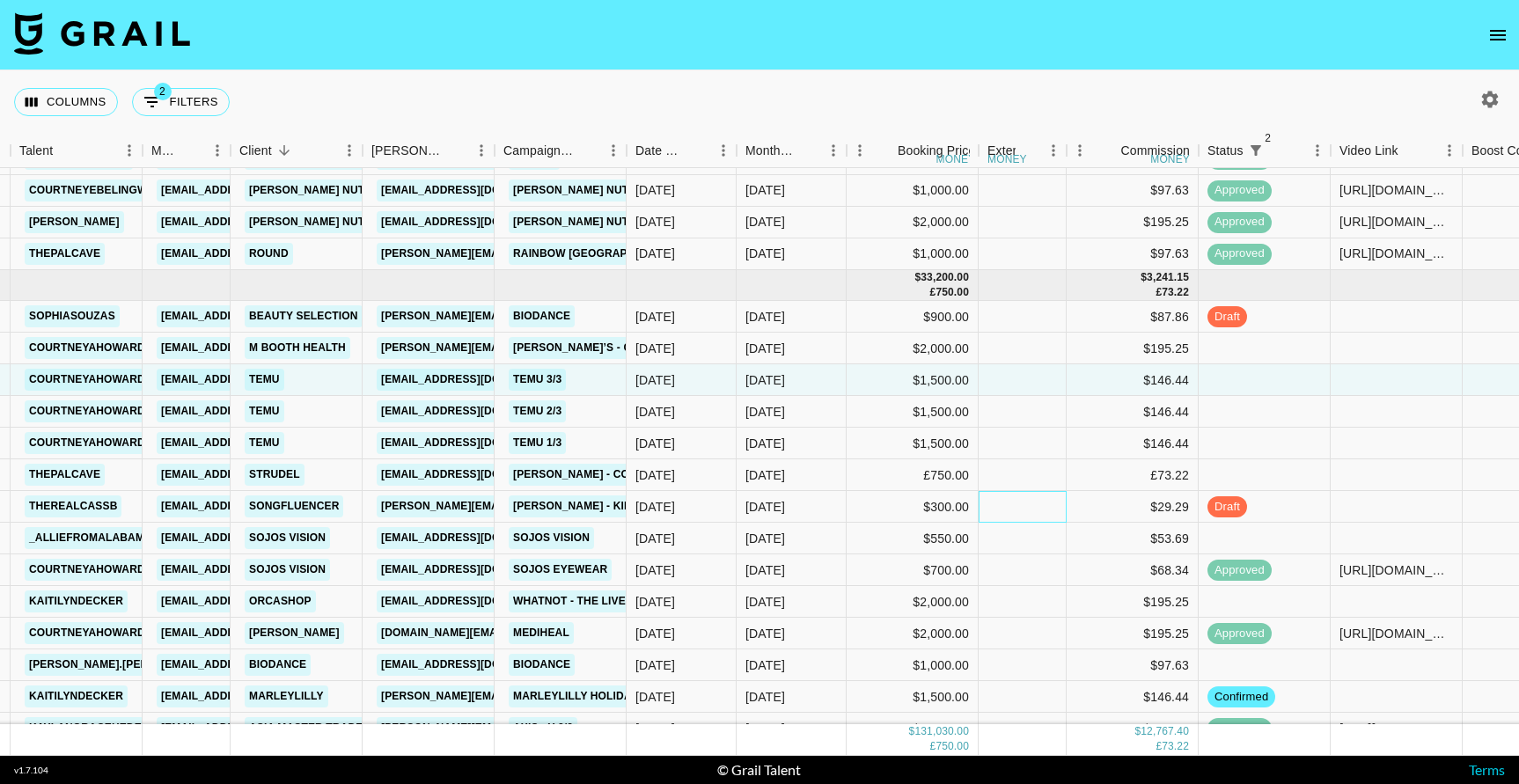
click at [1058, 491] on div at bounding box center [1022, 506] width 88 height 31
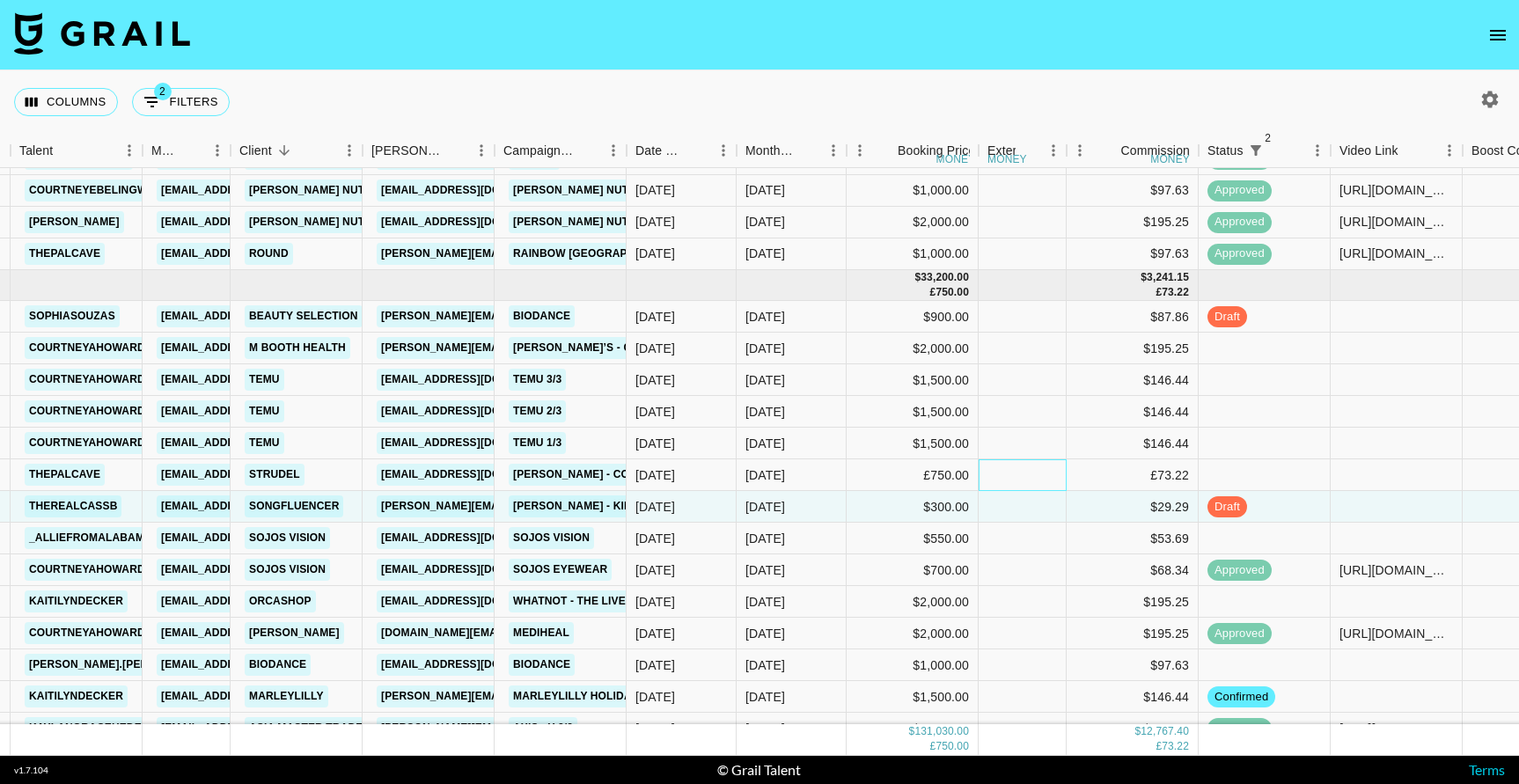
click at [1059, 474] on div at bounding box center [1022, 475] width 88 height 31
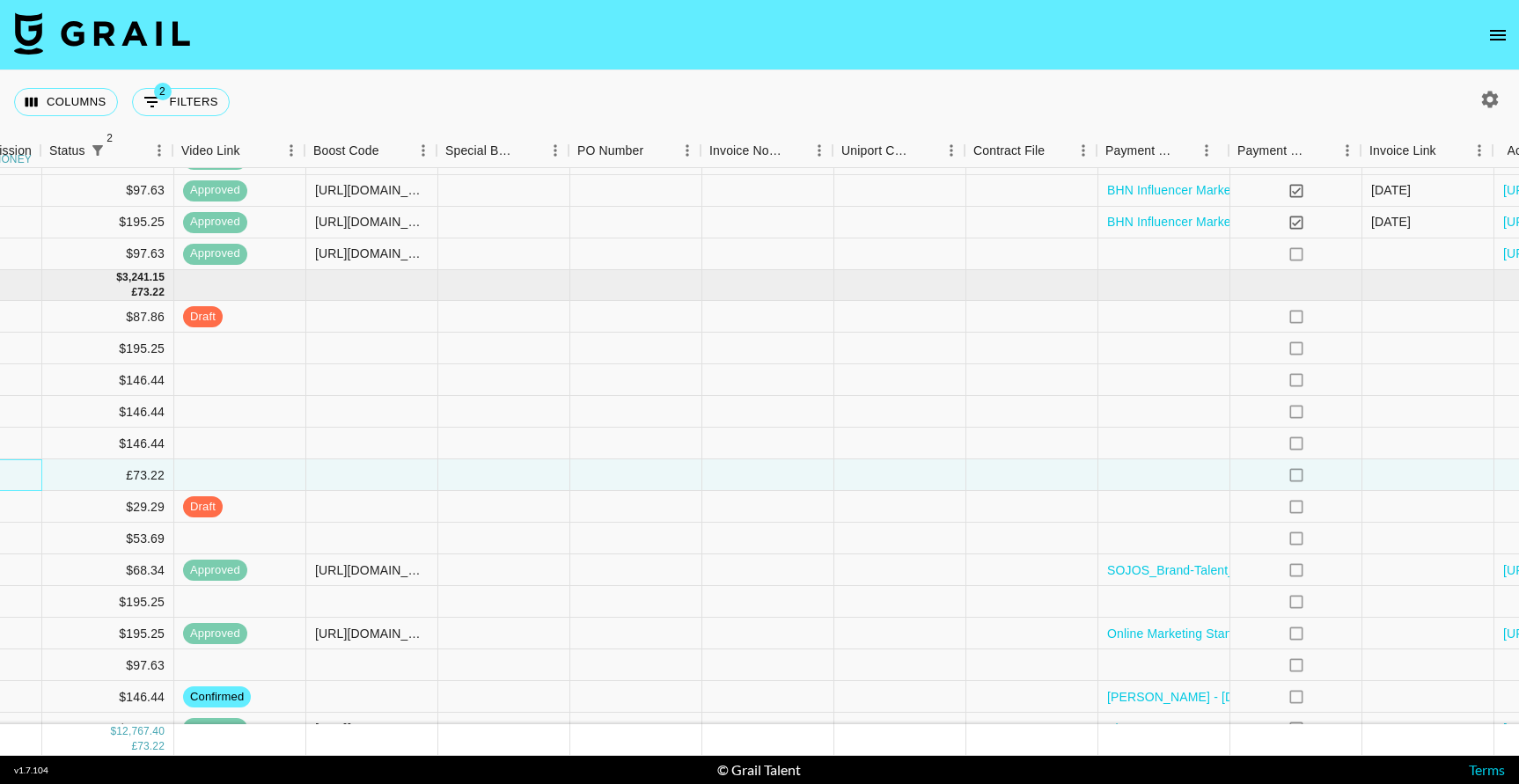
scroll to position [2255, 1337]
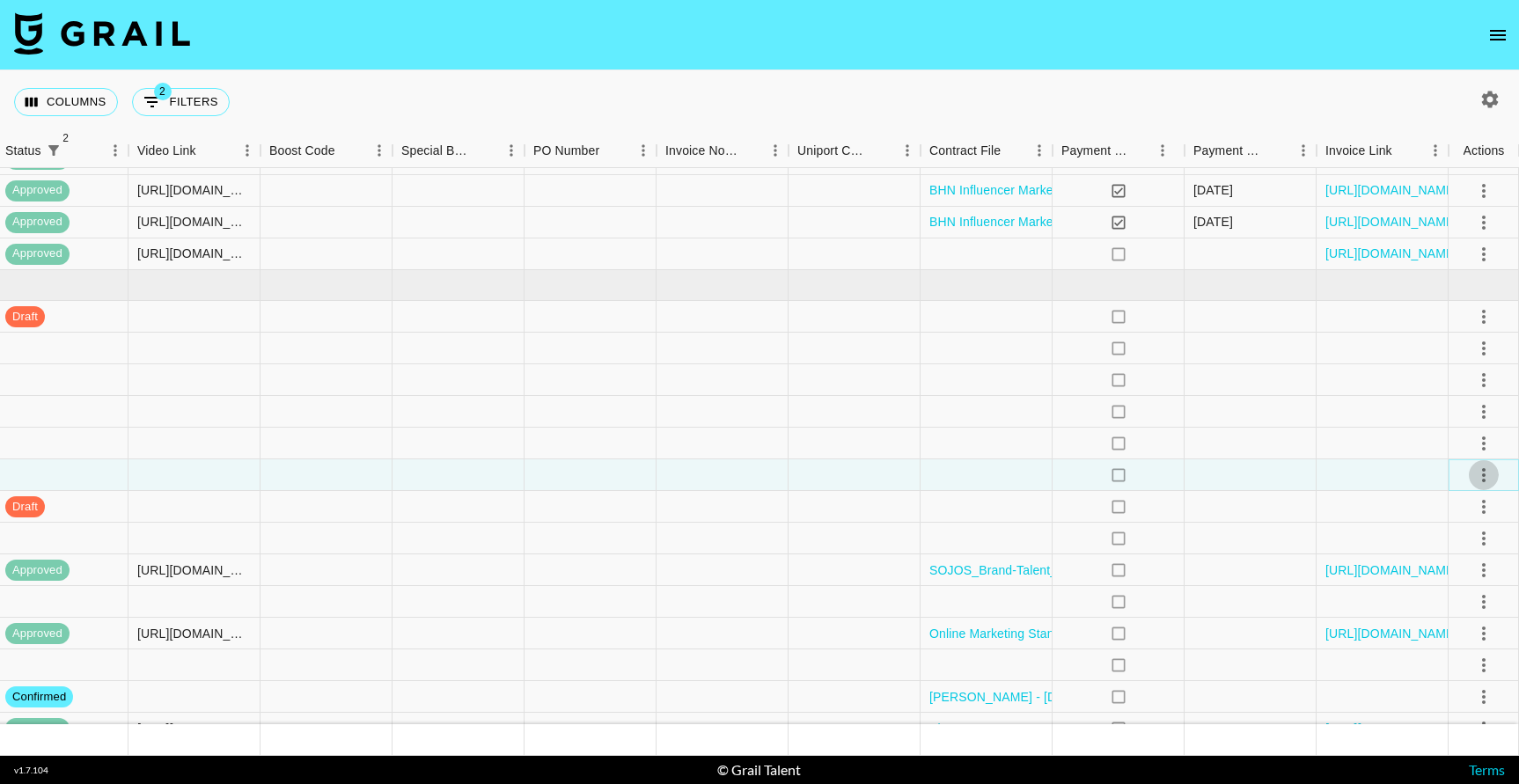
click at [1482, 472] on icon "select merge strategy" at bounding box center [1484, 476] width 21 height 21
click at [1466, 537] on li "Decline" at bounding box center [1462, 544] width 114 height 31
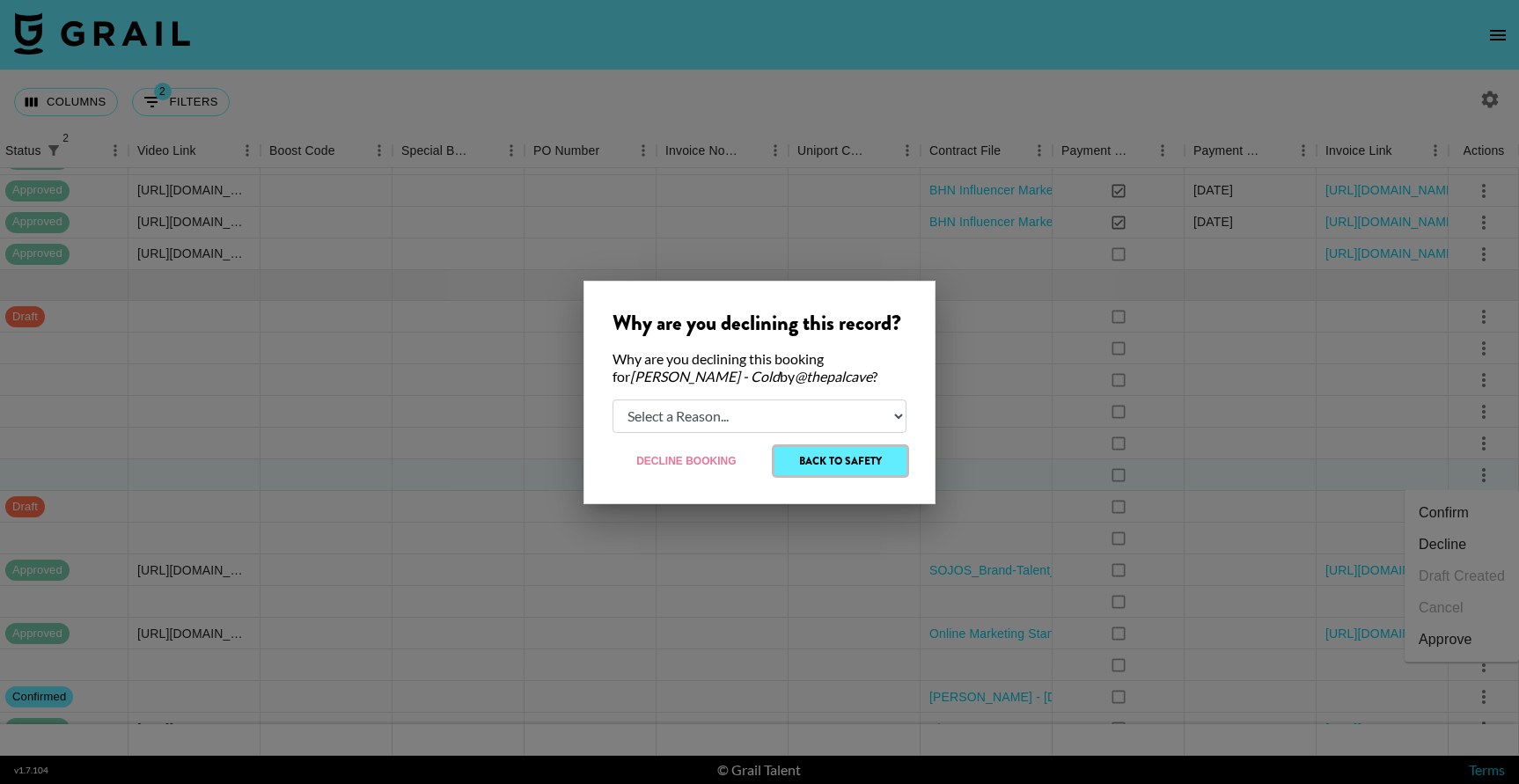
click at [854, 460] on button "Back to Safety" at bounding box center [840, 460] width 132 height 28
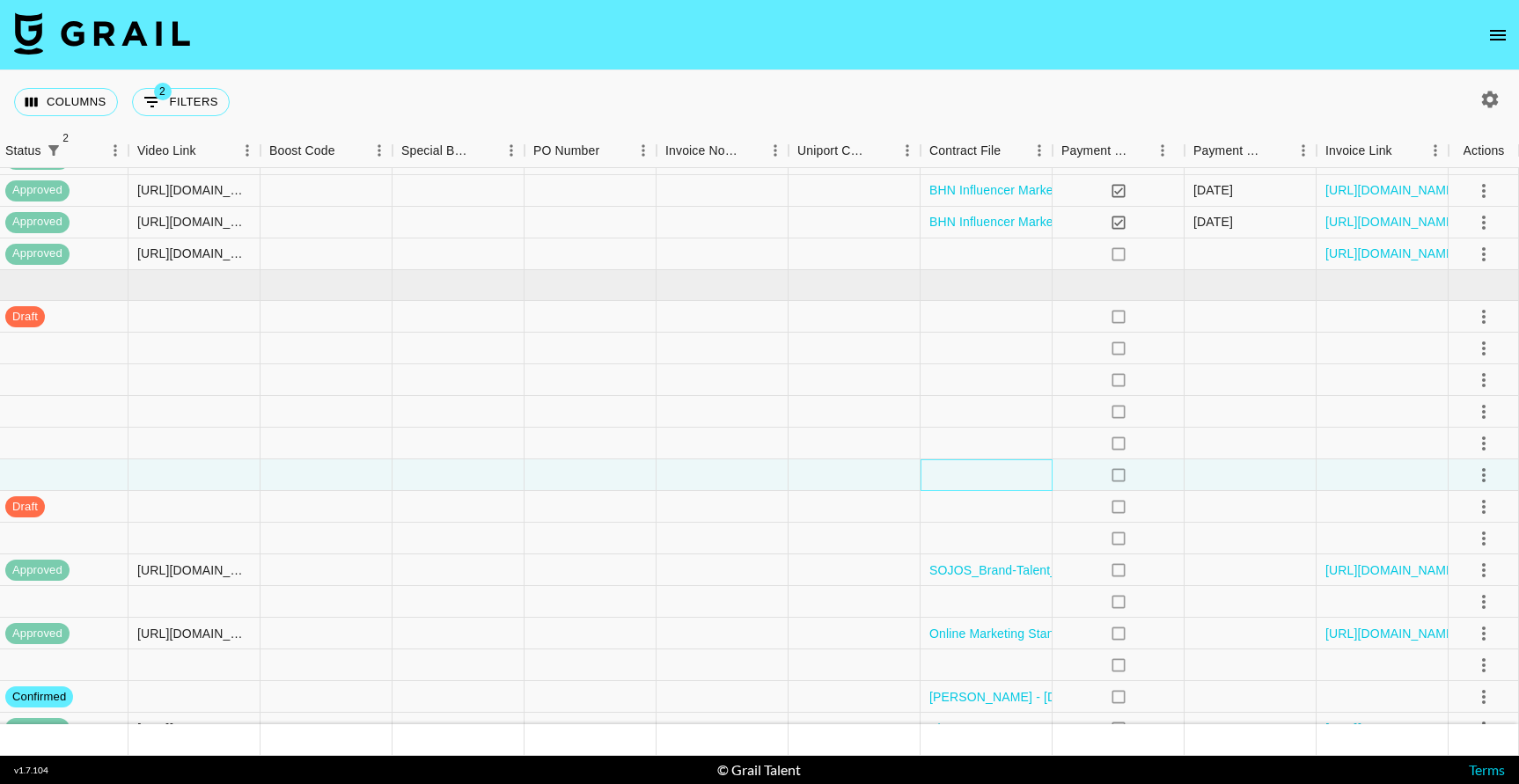
click at [961, 463] on div at bounding box center [986, 475] width 132 height 31
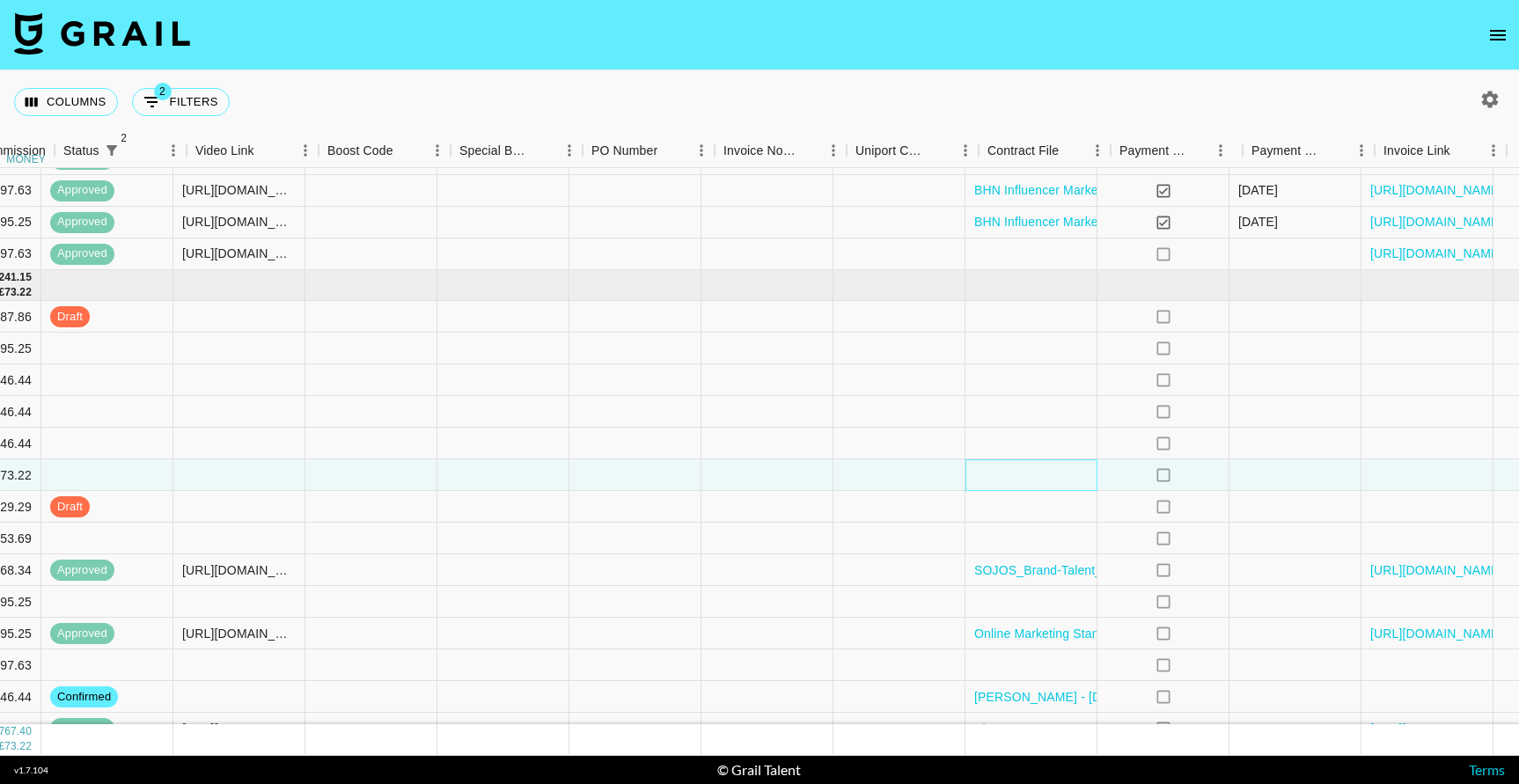
scroll to position [2255, 1321]
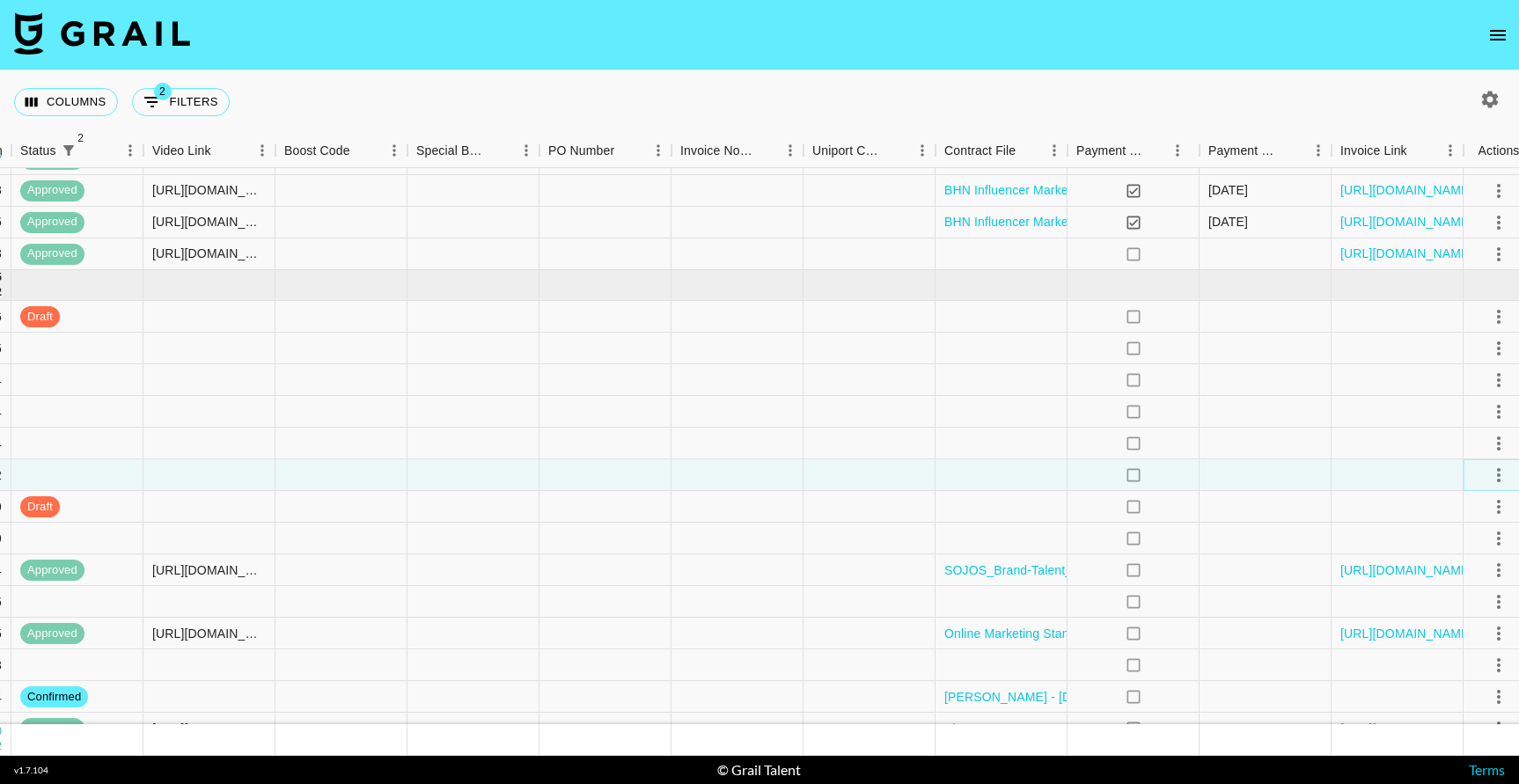
click at [1499, 471] on icon "select merge strategy" at bounding box center [1498, 476] width 21 height 21
drag, startPoint x: 1483, startPoint y: 534, endPoint x: 1479, endPoint y: 510, distance: 24.3
click at [1479, 510] on ul "Confirm Decline Draft Created Cancel Approve" at bounding box center [1462, 576] width 114 height 173
click at [1479, 510] on li "Confirm" at bounding box center [1462, 512] width 114 height 31
click at [1206, 497] on div at bounding box center [1265, 506] width 132 height 31
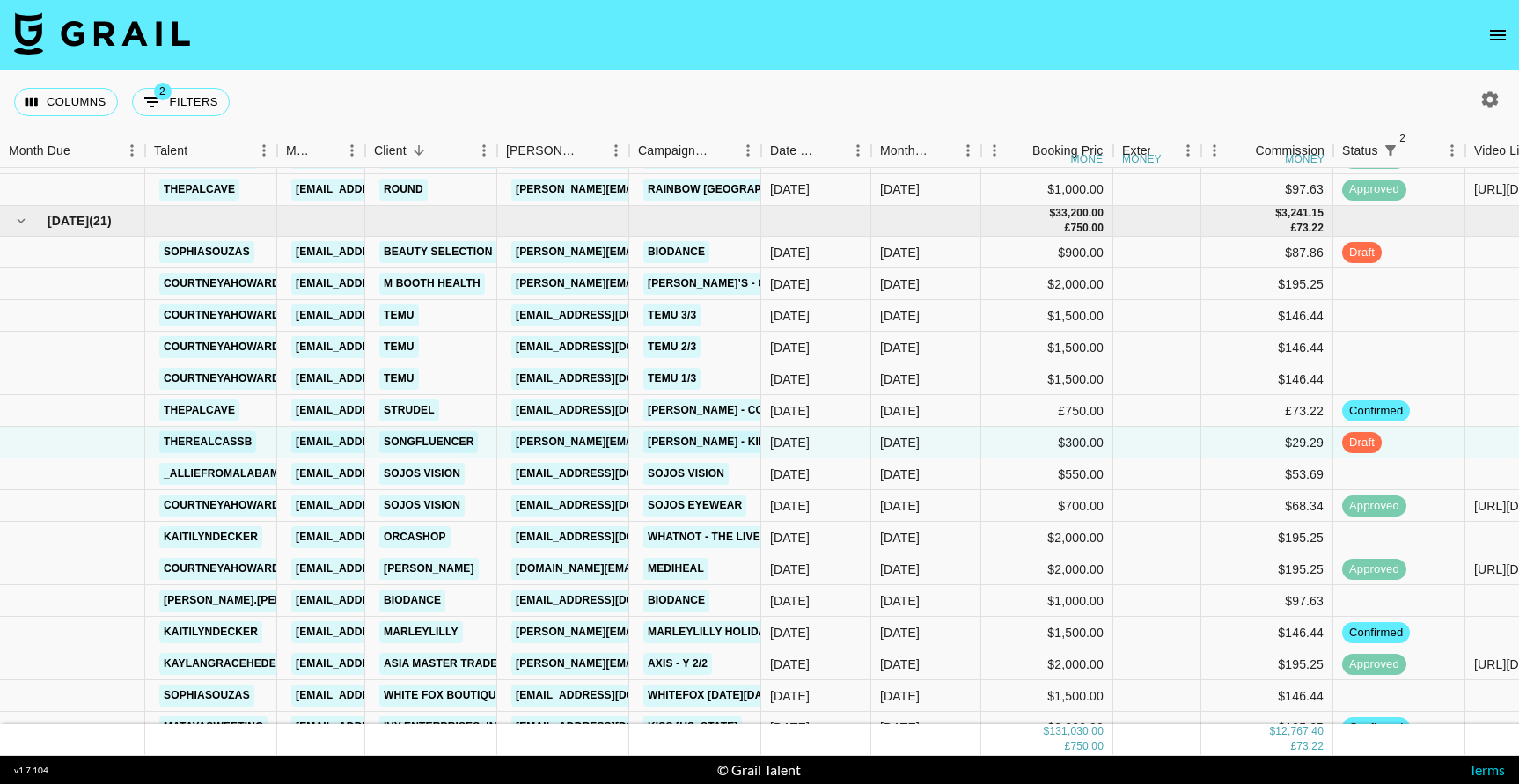
scroll to position [2335, 0]
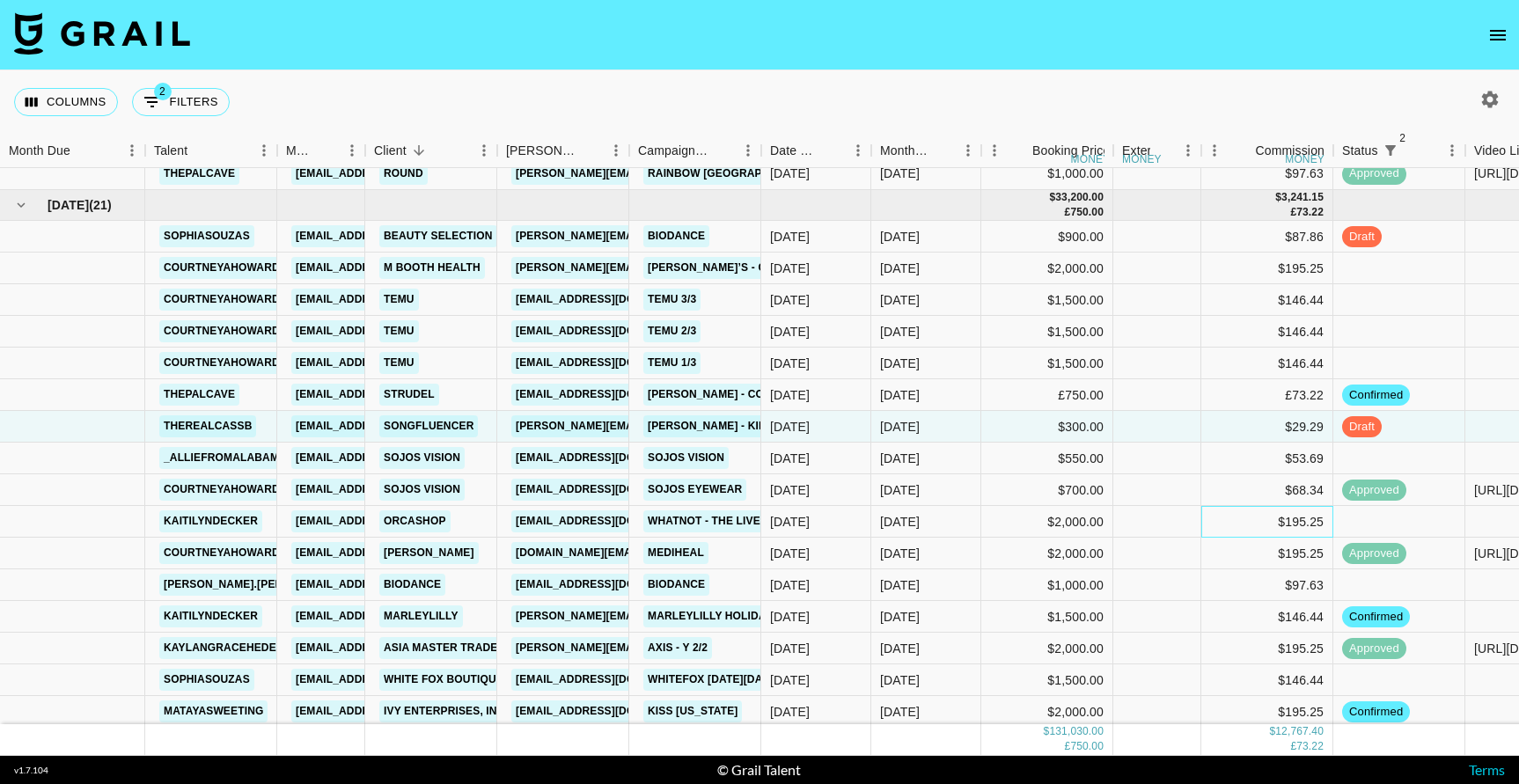
click at [1219, 519] on div "$195.25" at bounding box center [1267, 521] width 132 height 31
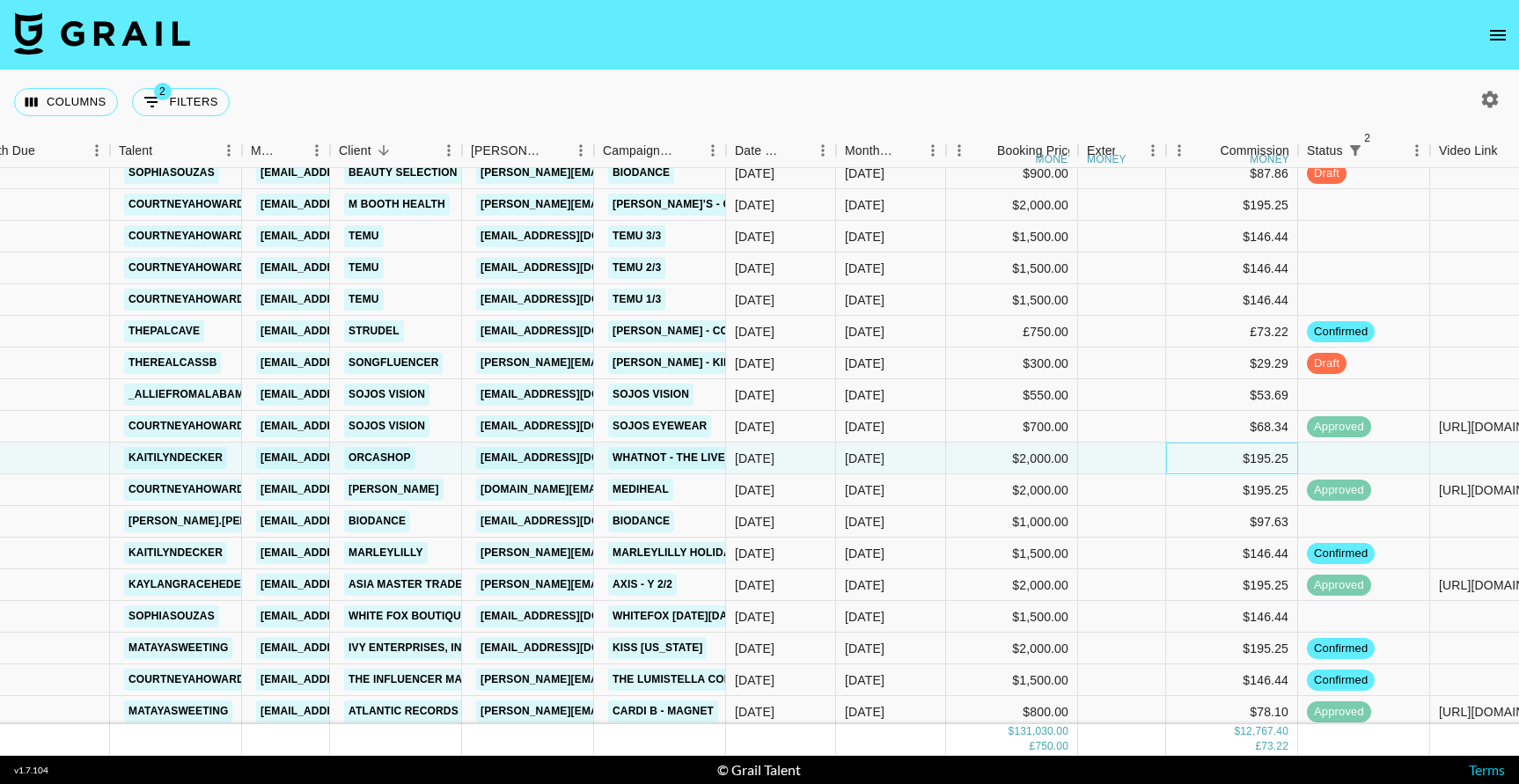
scroll to position [2421, 35]
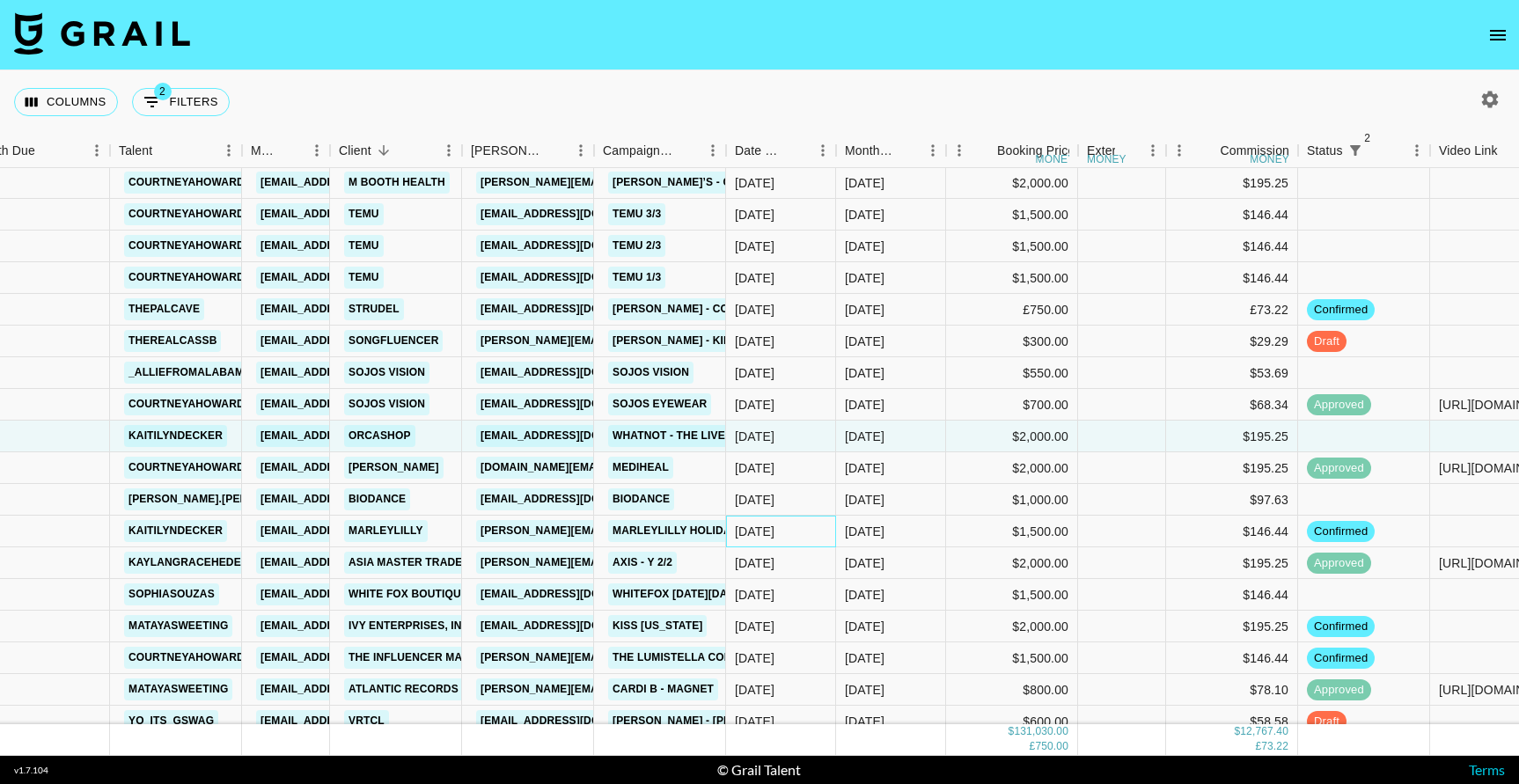
click at [795, 529] on div "[DATE]" at bounding box center [781, 531] width 110 height 31
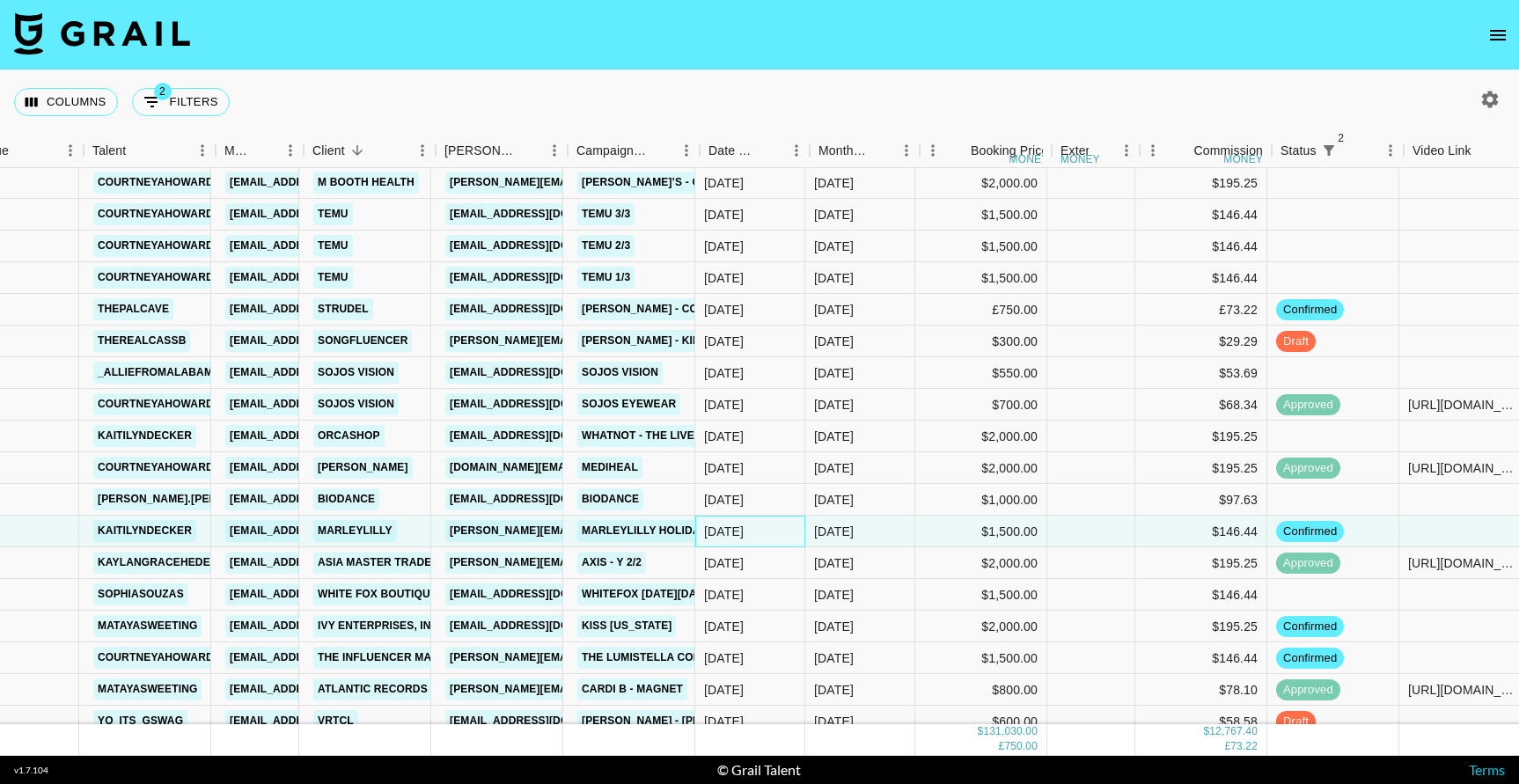
scroll to position [2421, 46]
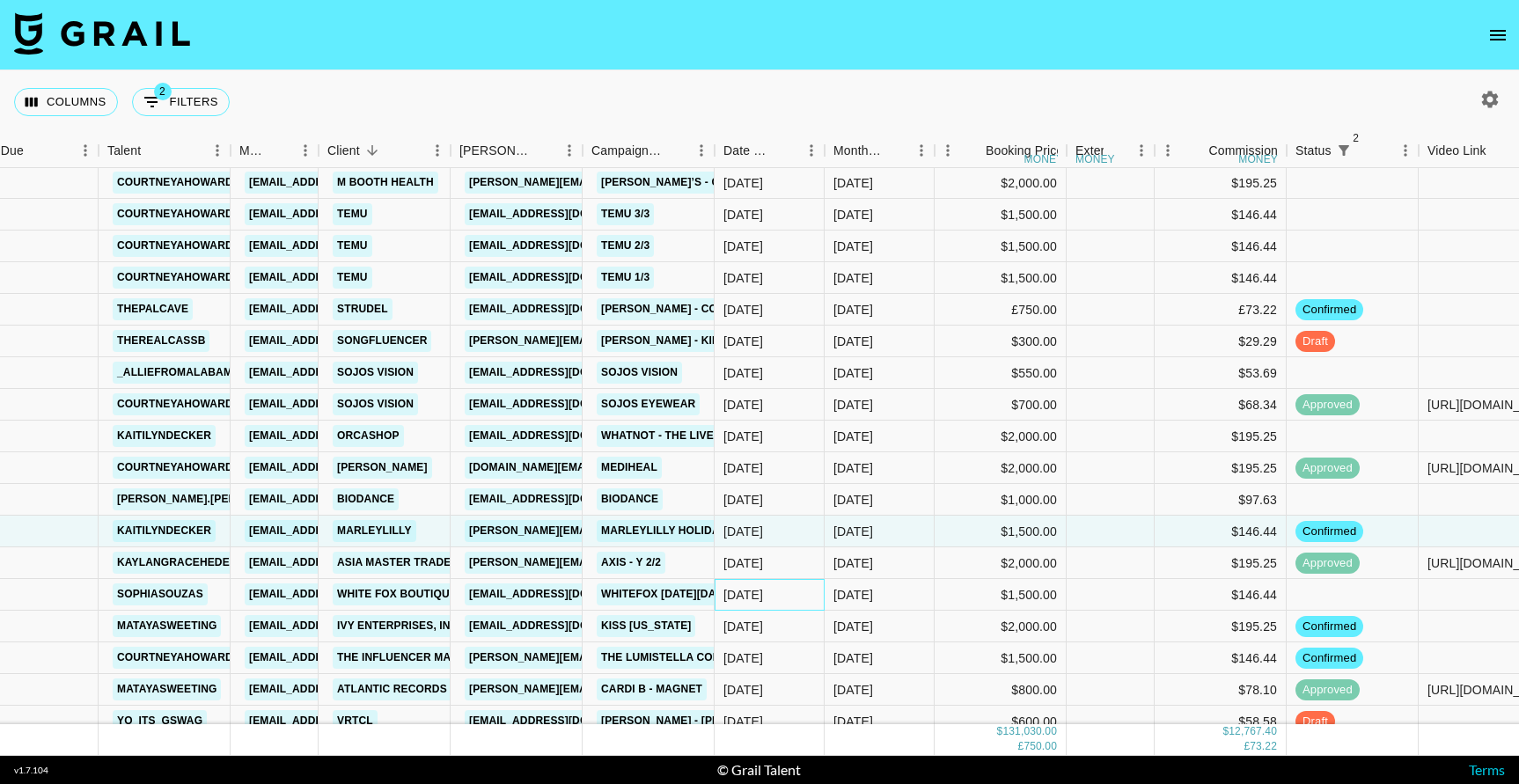
click at [813, 598] on div "[DATE]" at bounding box center [769, 594] width 110 height 31
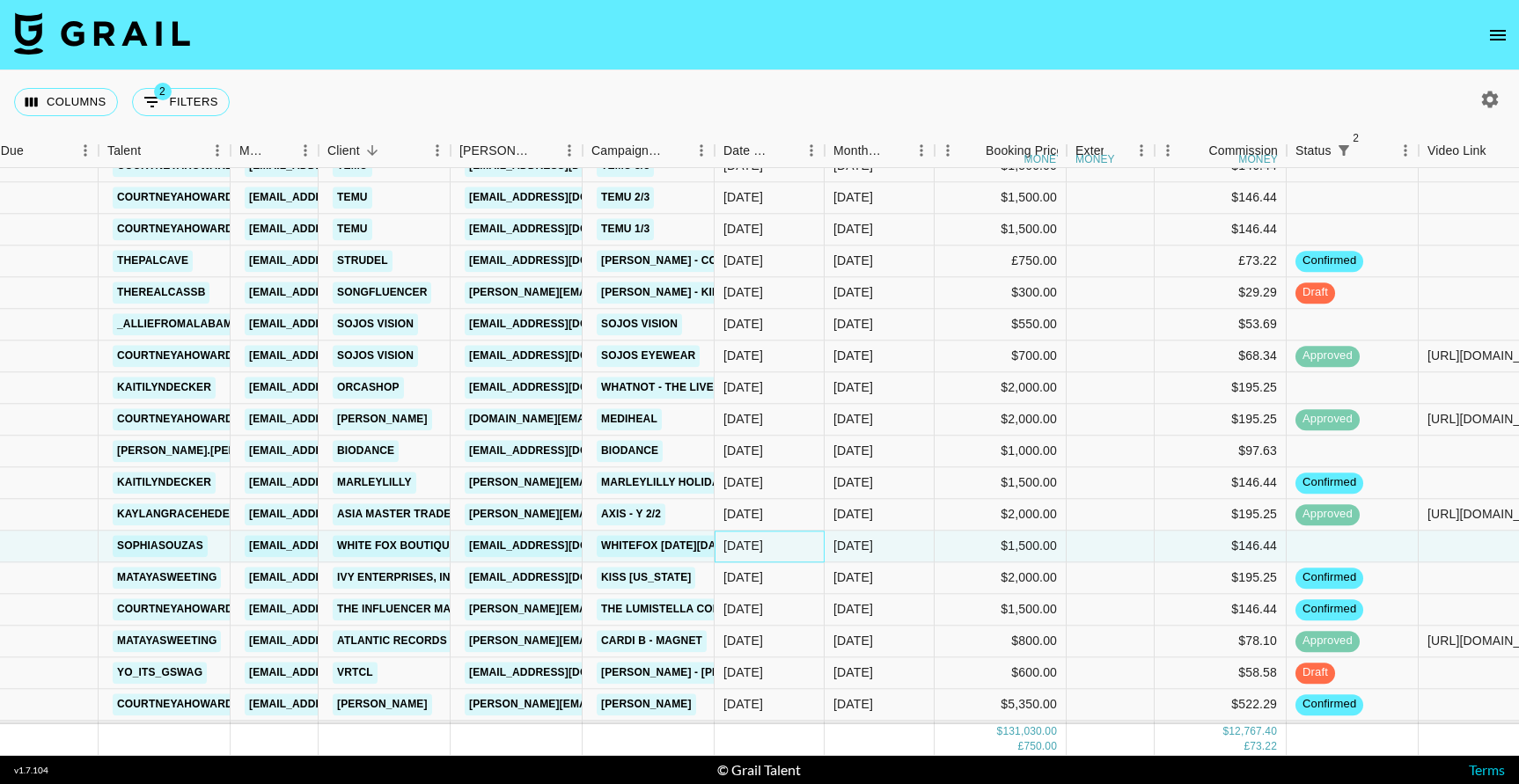
scroll to position [2496, 46]
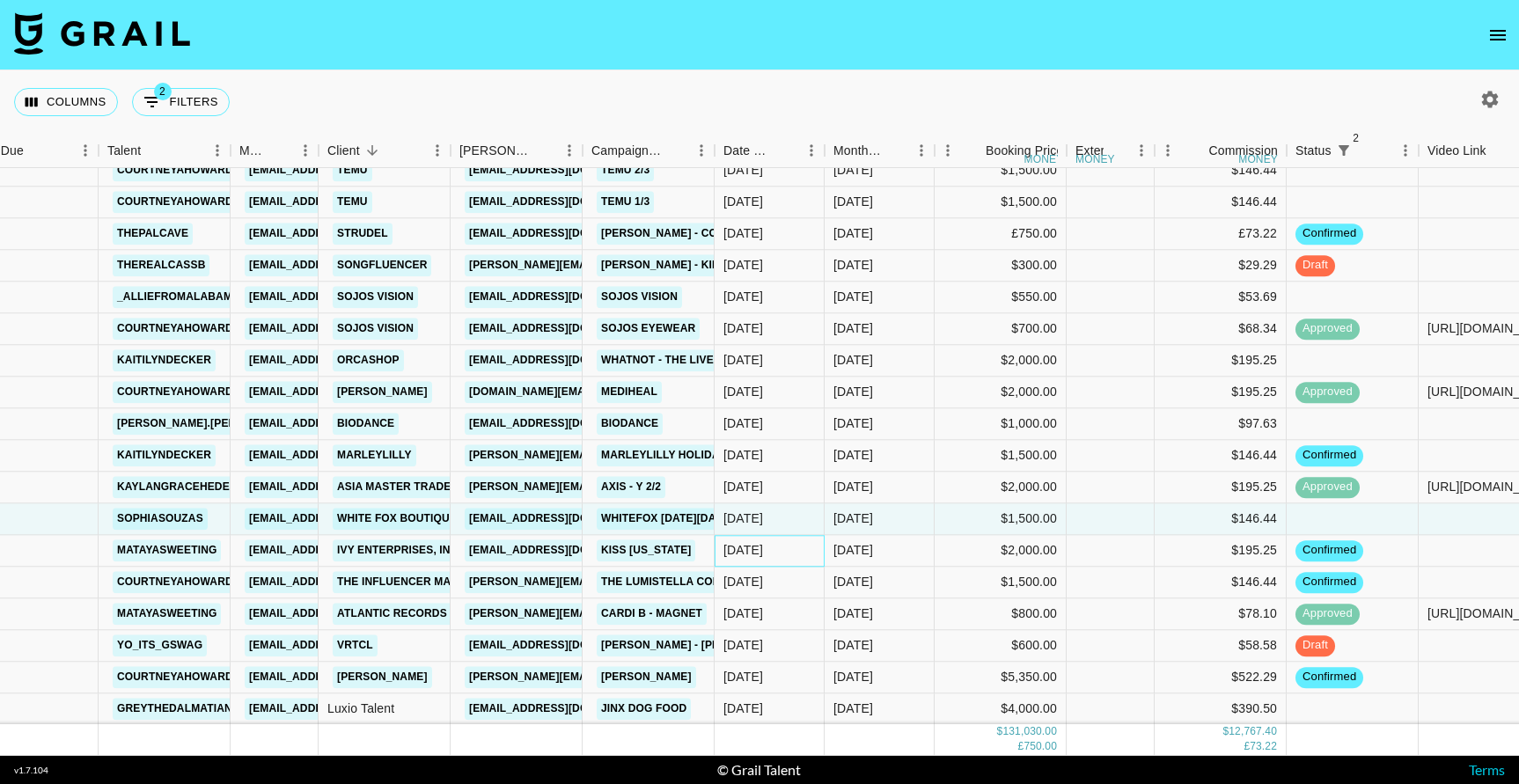
click at [780, 554] on div "[DATE]" at bounding box center [769, 550] width 110 height 31
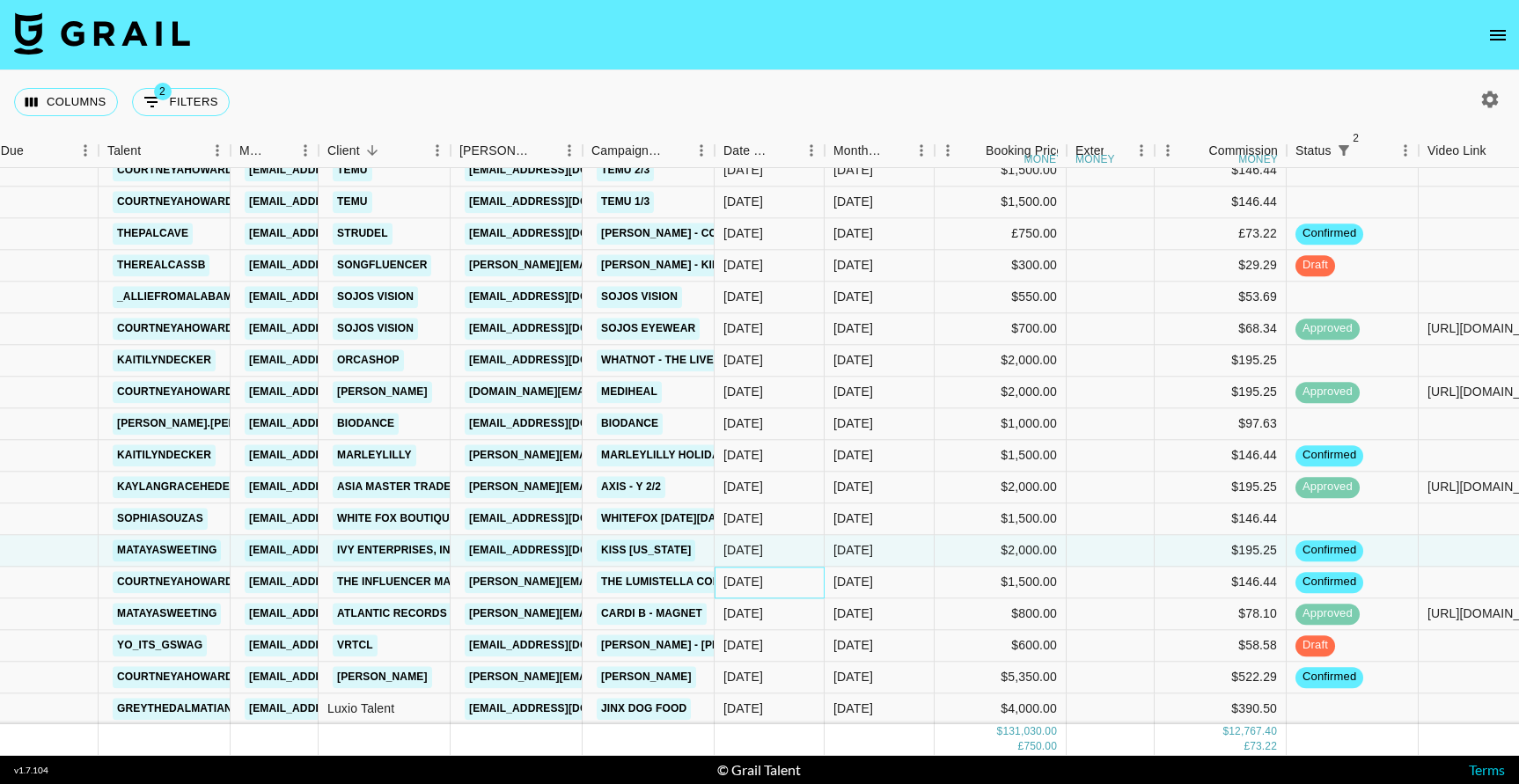
click at [763, 586] on div "[DATE]" at bounding box center [743, 583] width 39 height 18
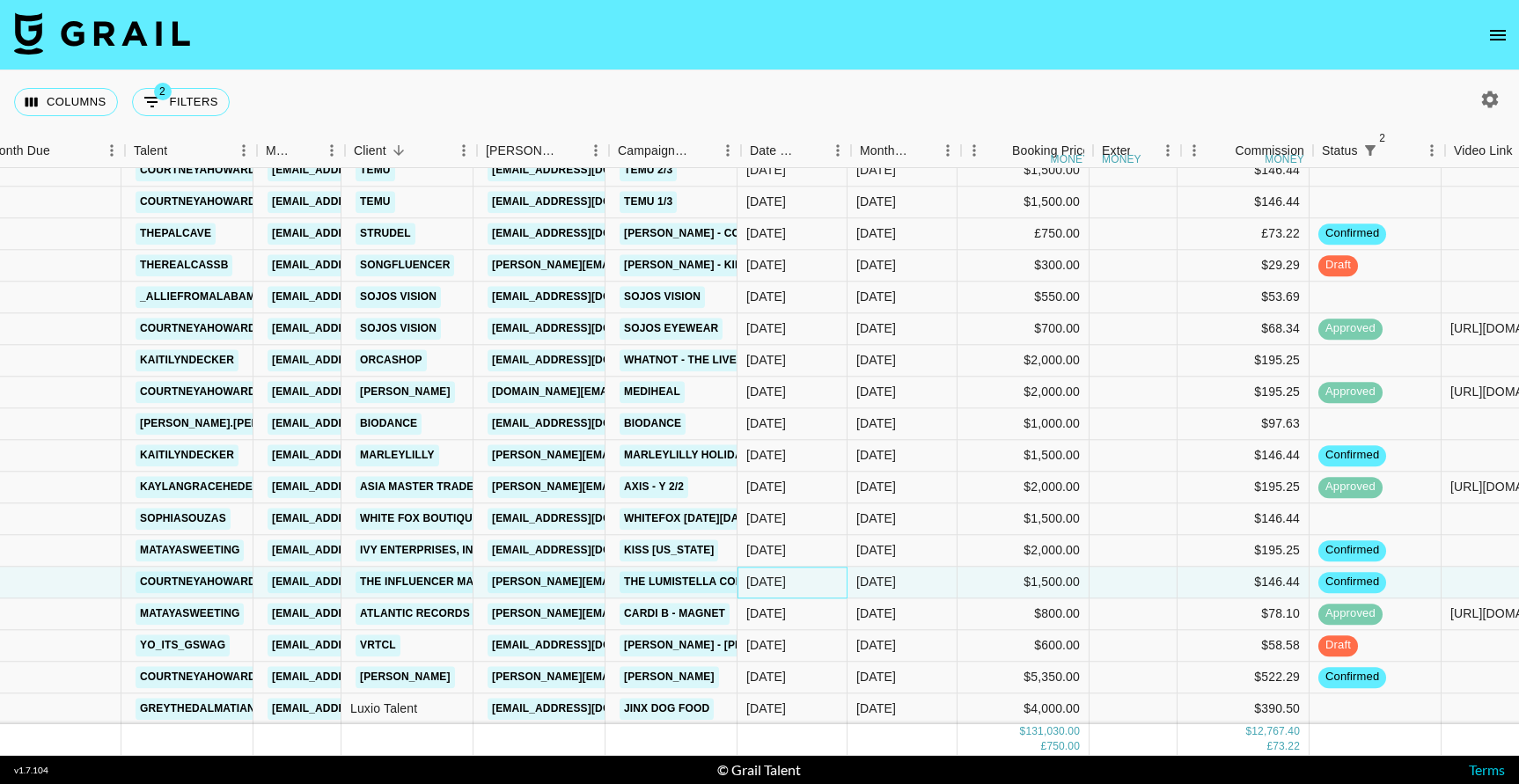
scroll to position [2496, 19]
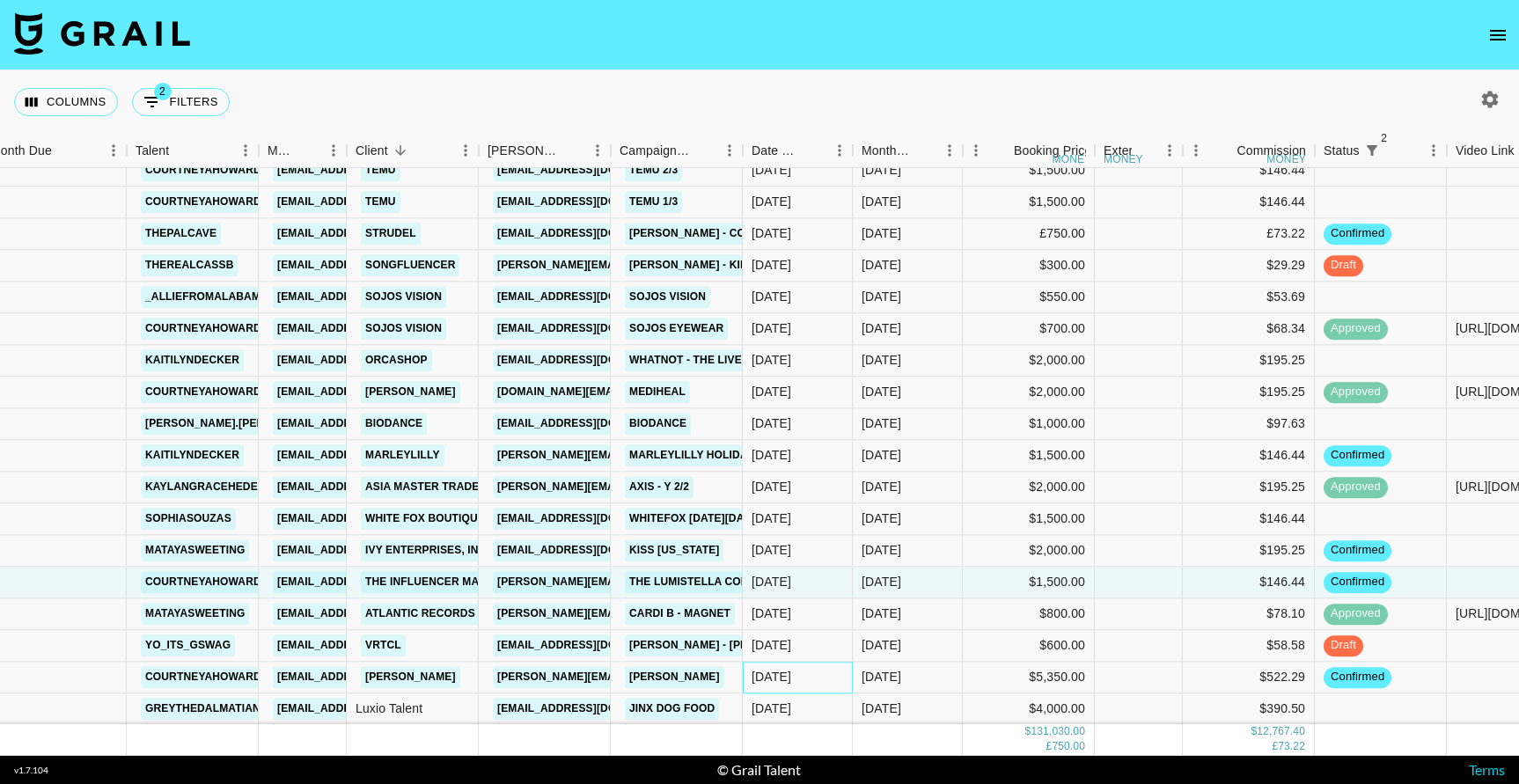
click at [790, 685] on div "[DATE]" at bounding box center [772, 678] width 39 height 18
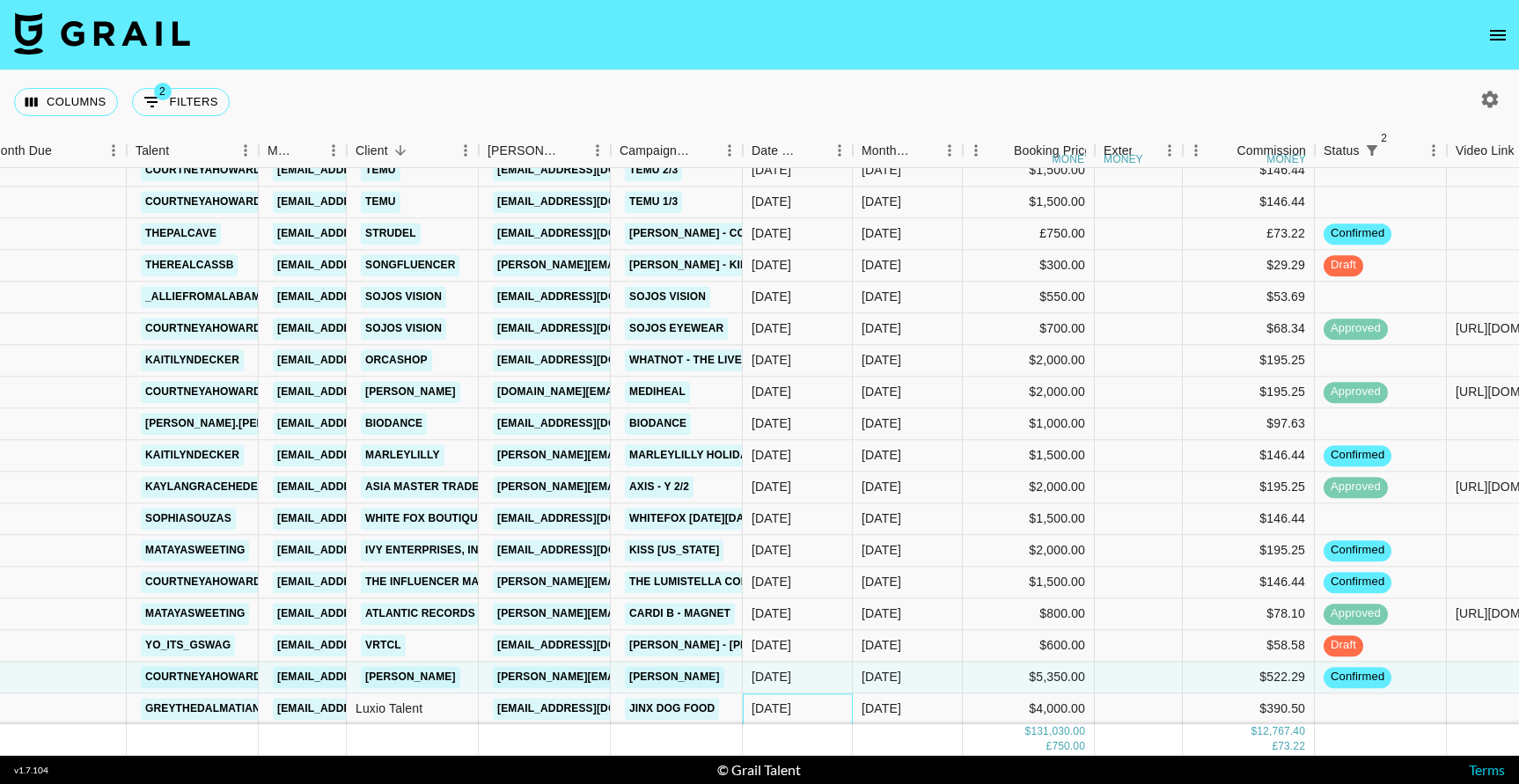
click at [791, 702] on div "[DATE]" at bounding box center [772, 709] width 39 height 18
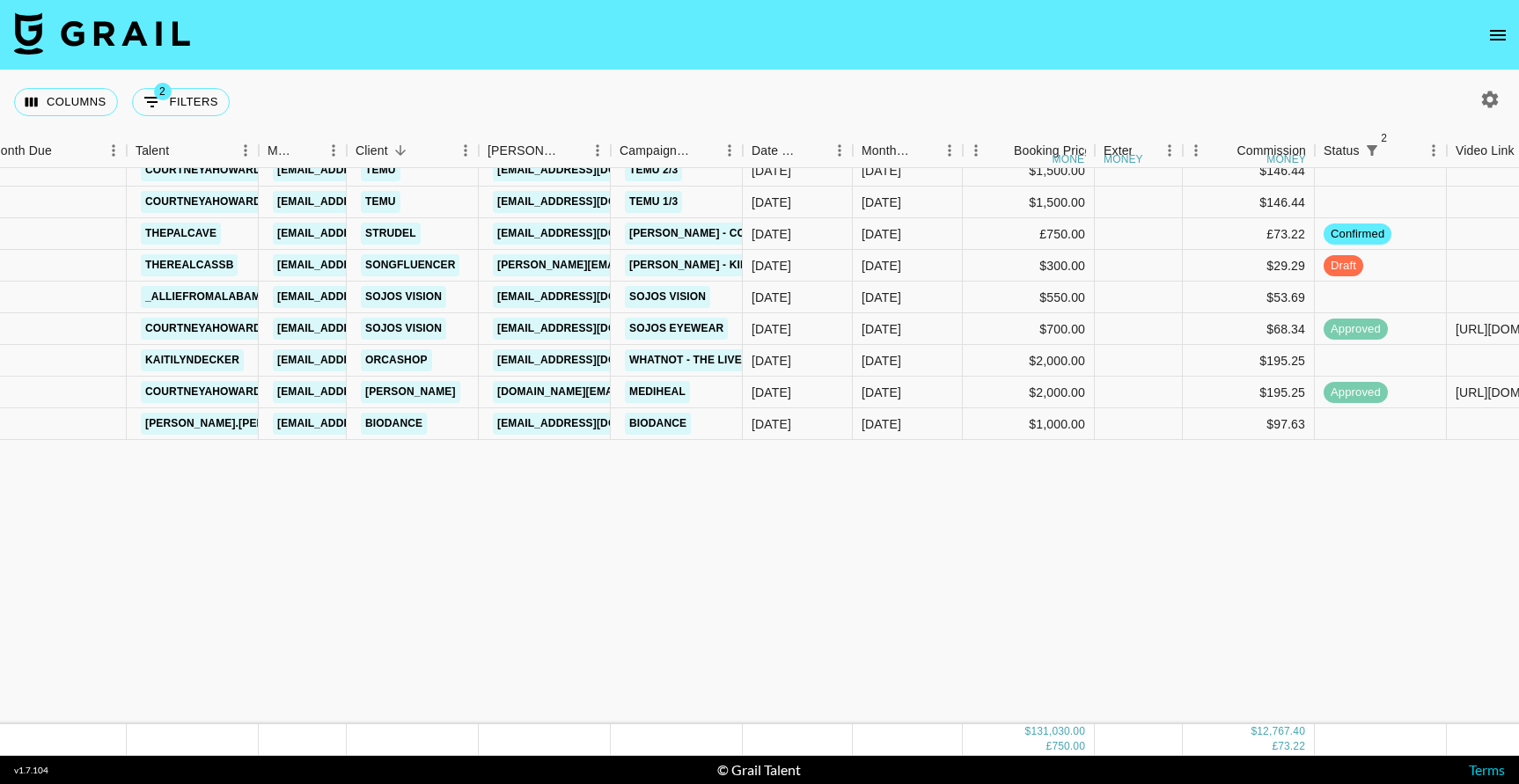
scroll to position [2005, 19]
